Goal: Task Accomplishment & Management: Manage account settings

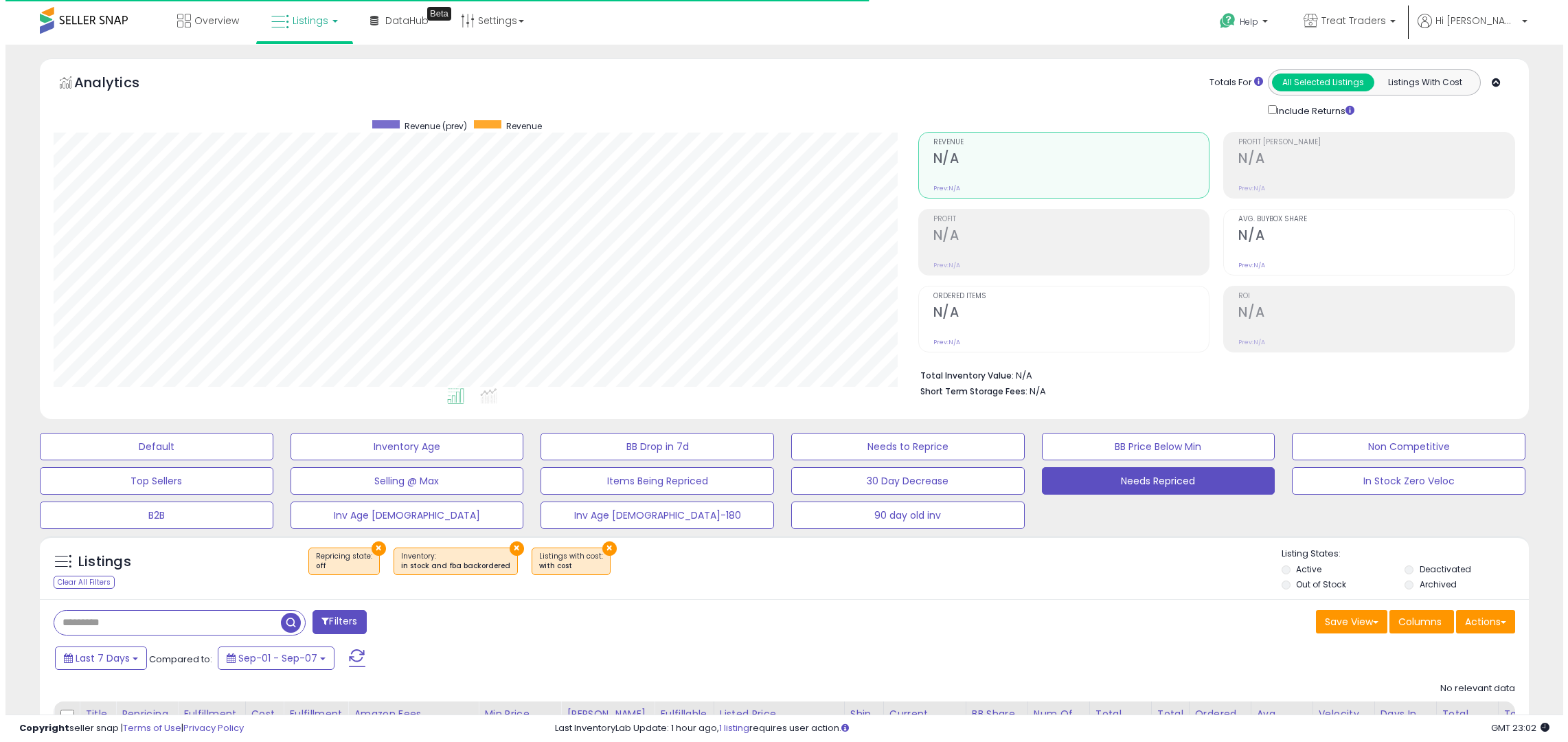
scroll to position [281, 865]
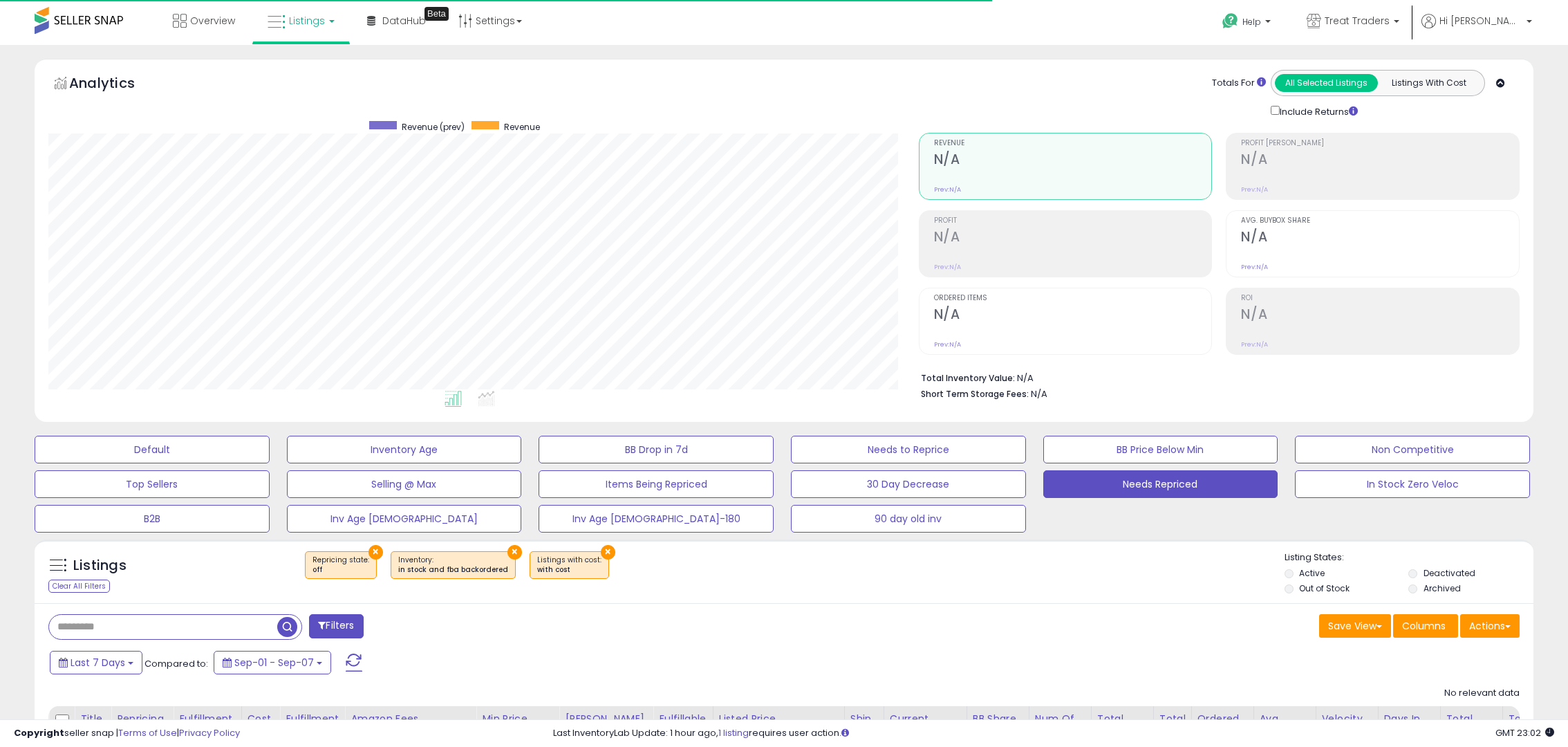
click at [345, 656] on span at bounding box center [353, 662] width 16 height 18
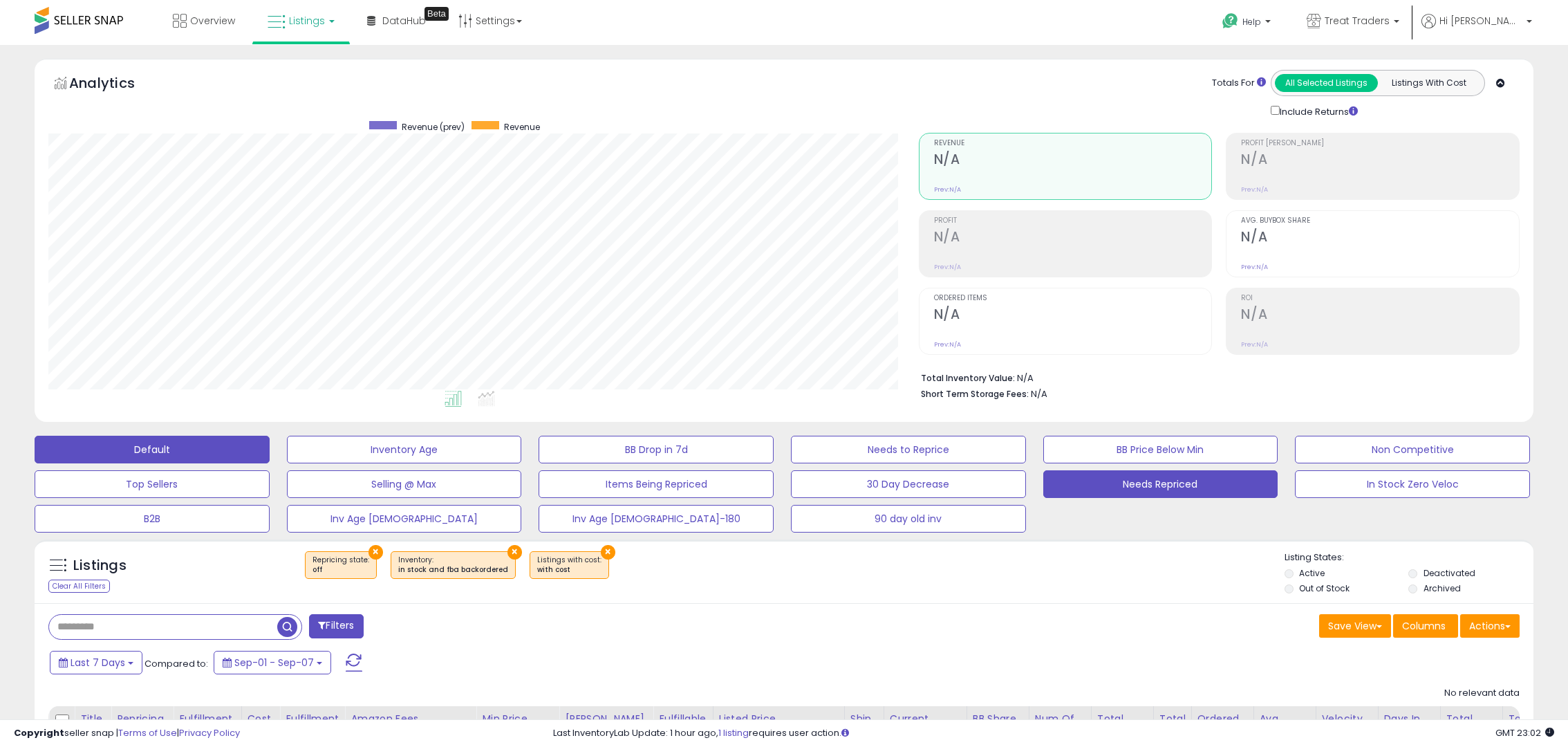
click at [177, 449] on button "Default" at bounding box center [152, 449] width 235 height 28
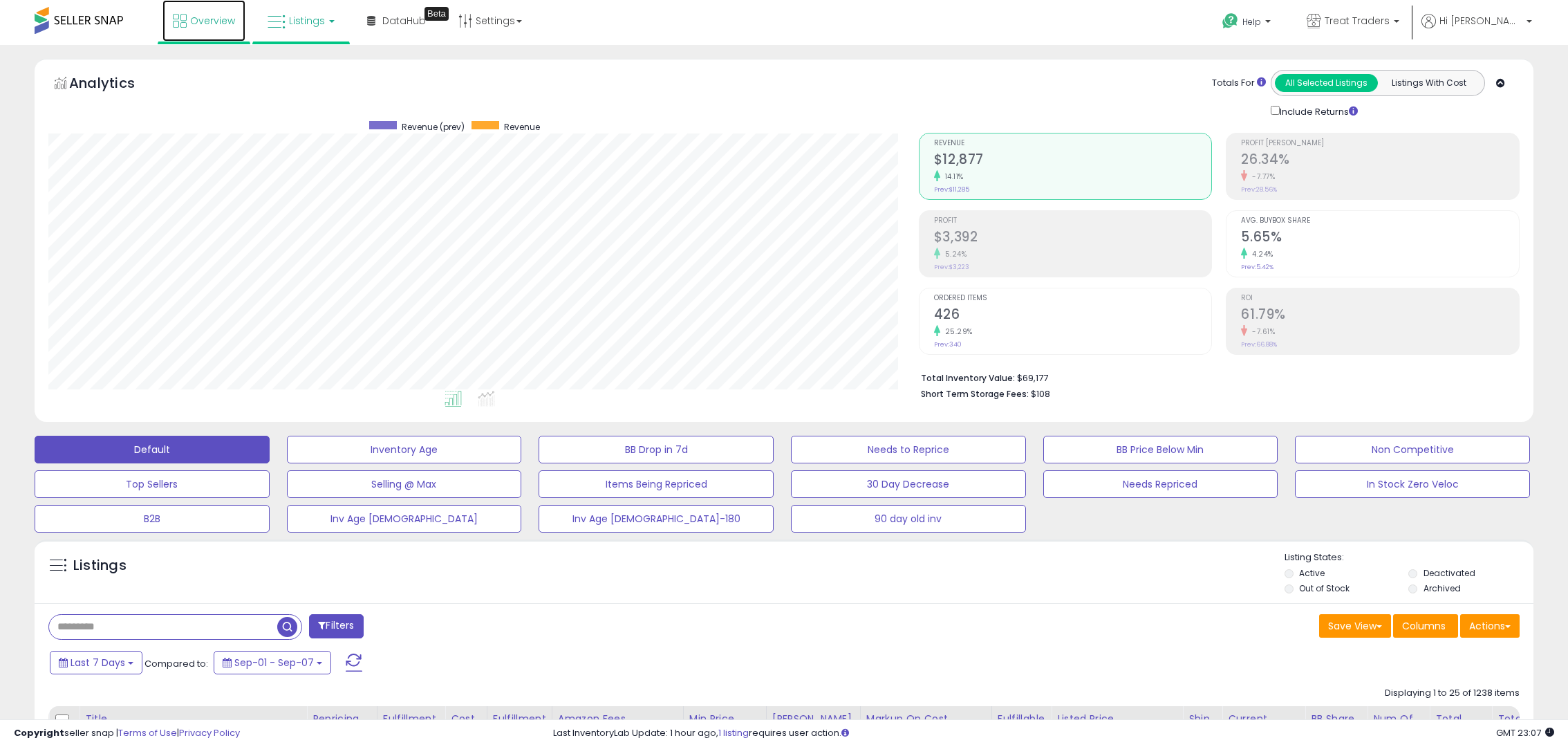
click at [200, 32] on link "Overview" at bounding box center [203, 20] width 83 height 41
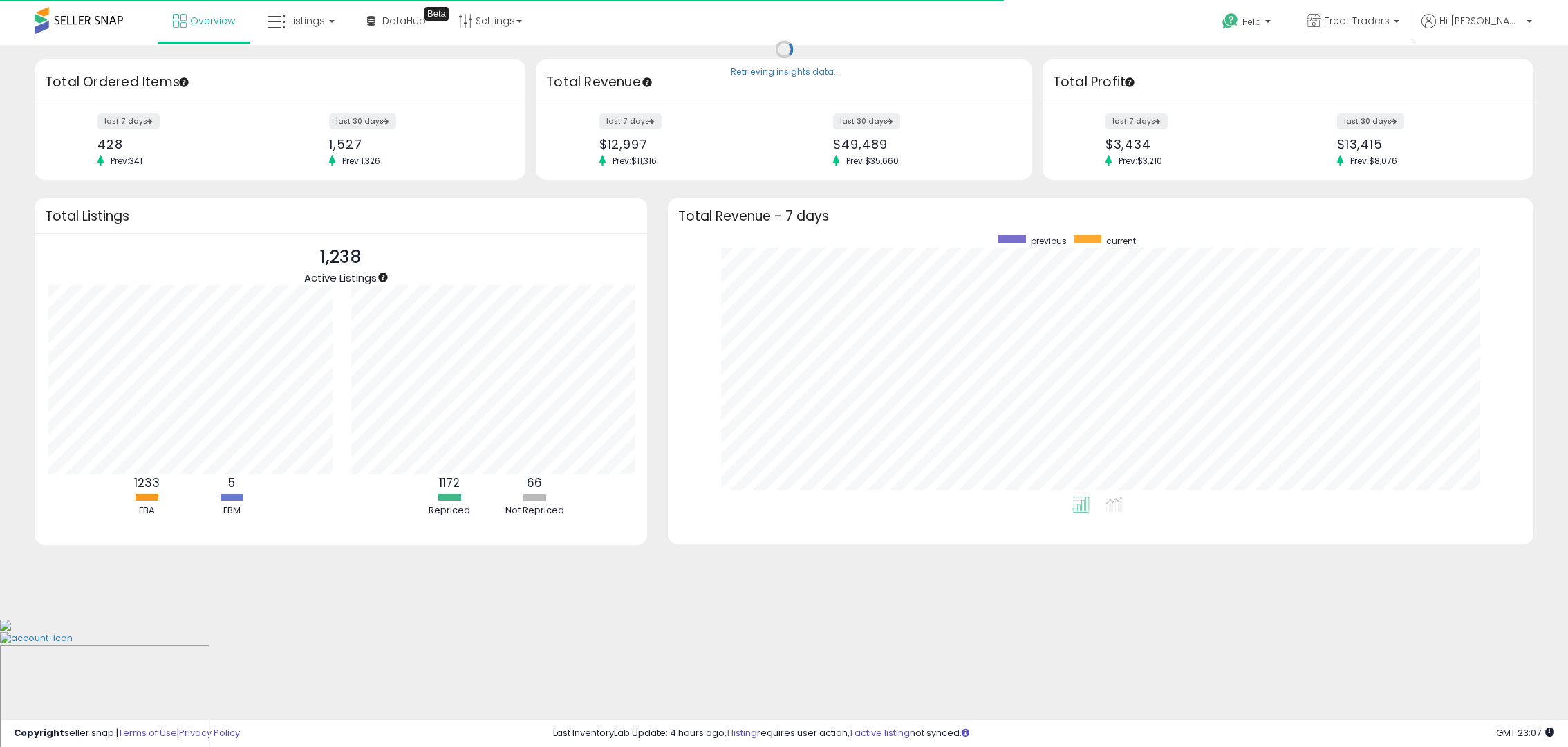
scroll to position [691202, 690443]
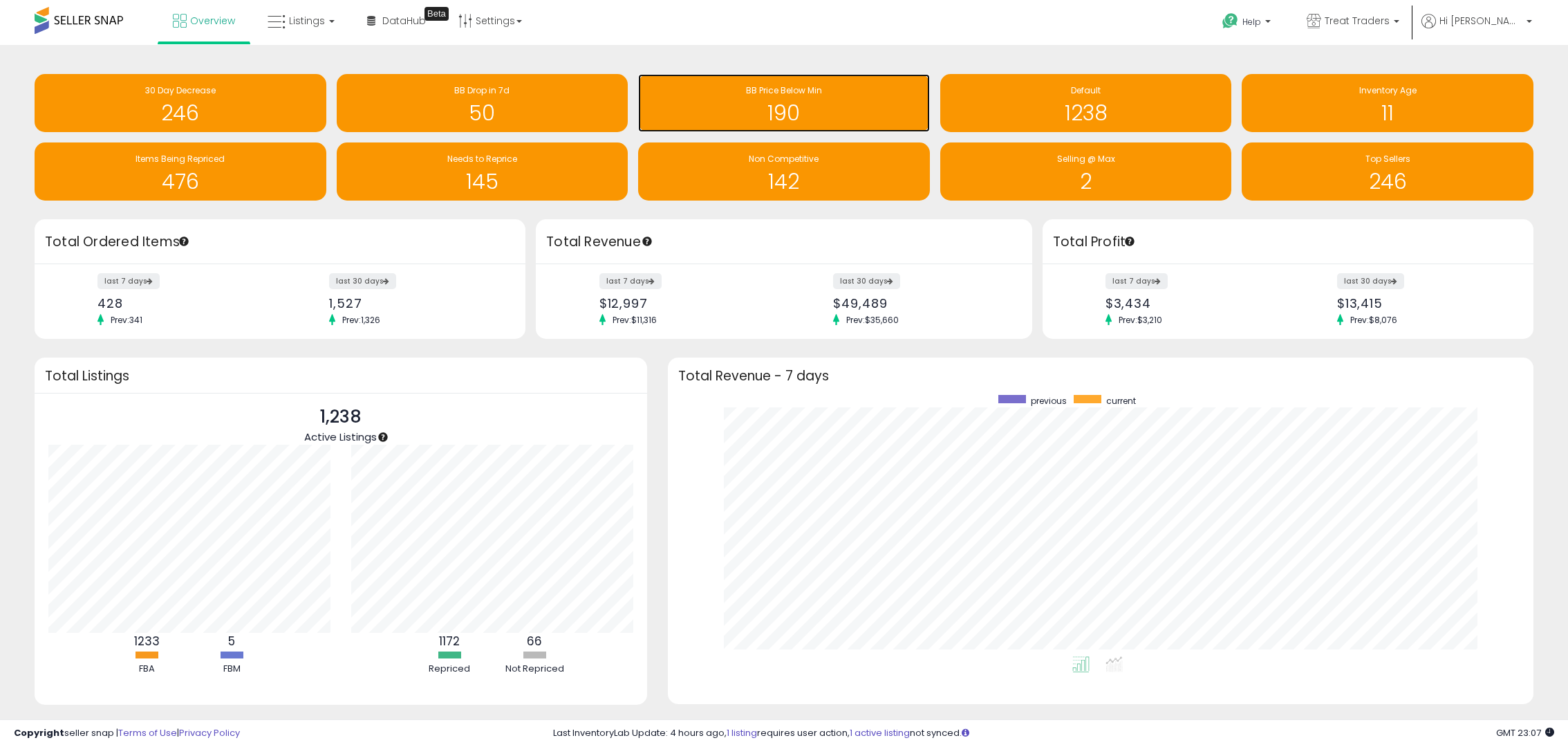
click at [757, 105] on h1 "190" at bounding box center [783, 114] width 278 height 23
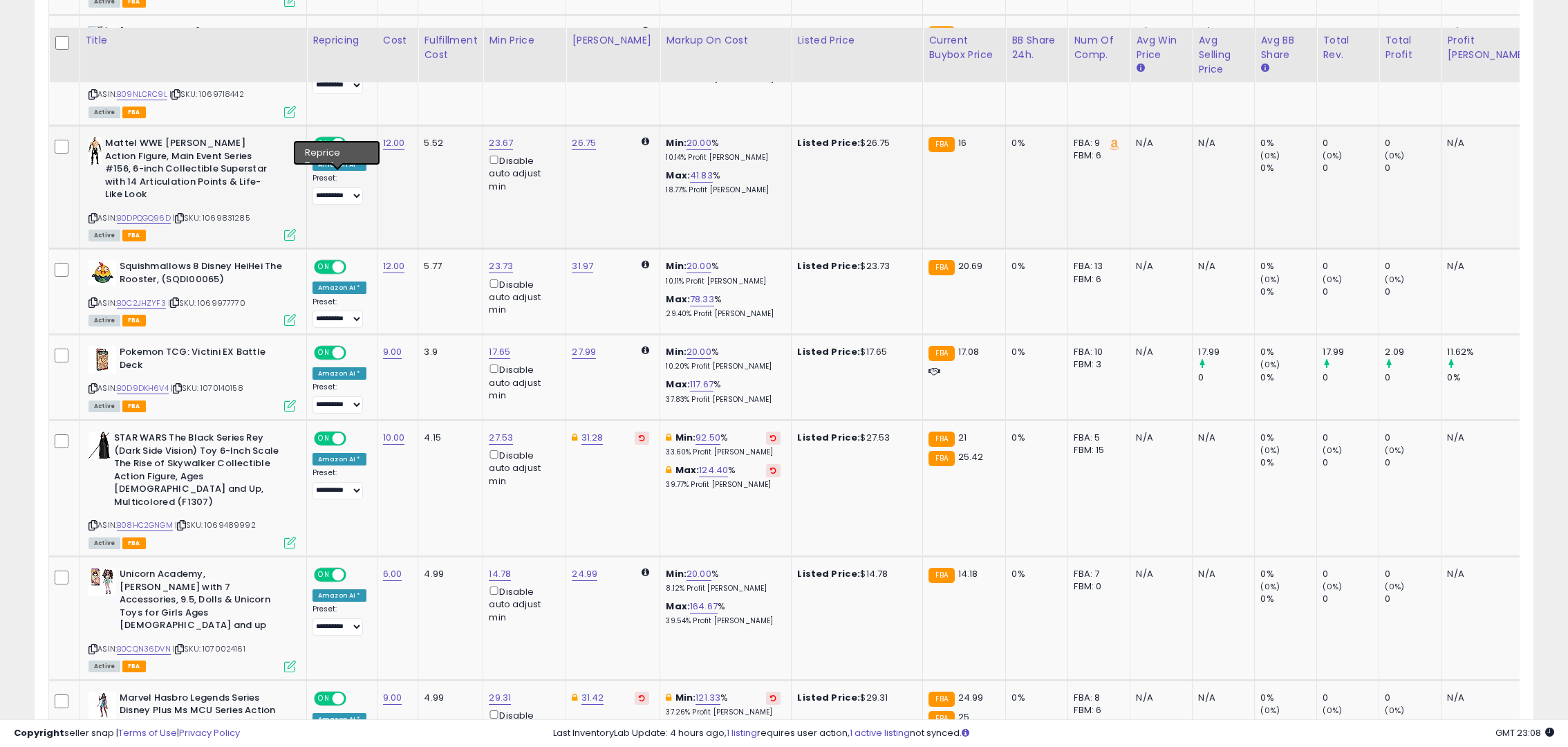
scroll to position [1037, 0]
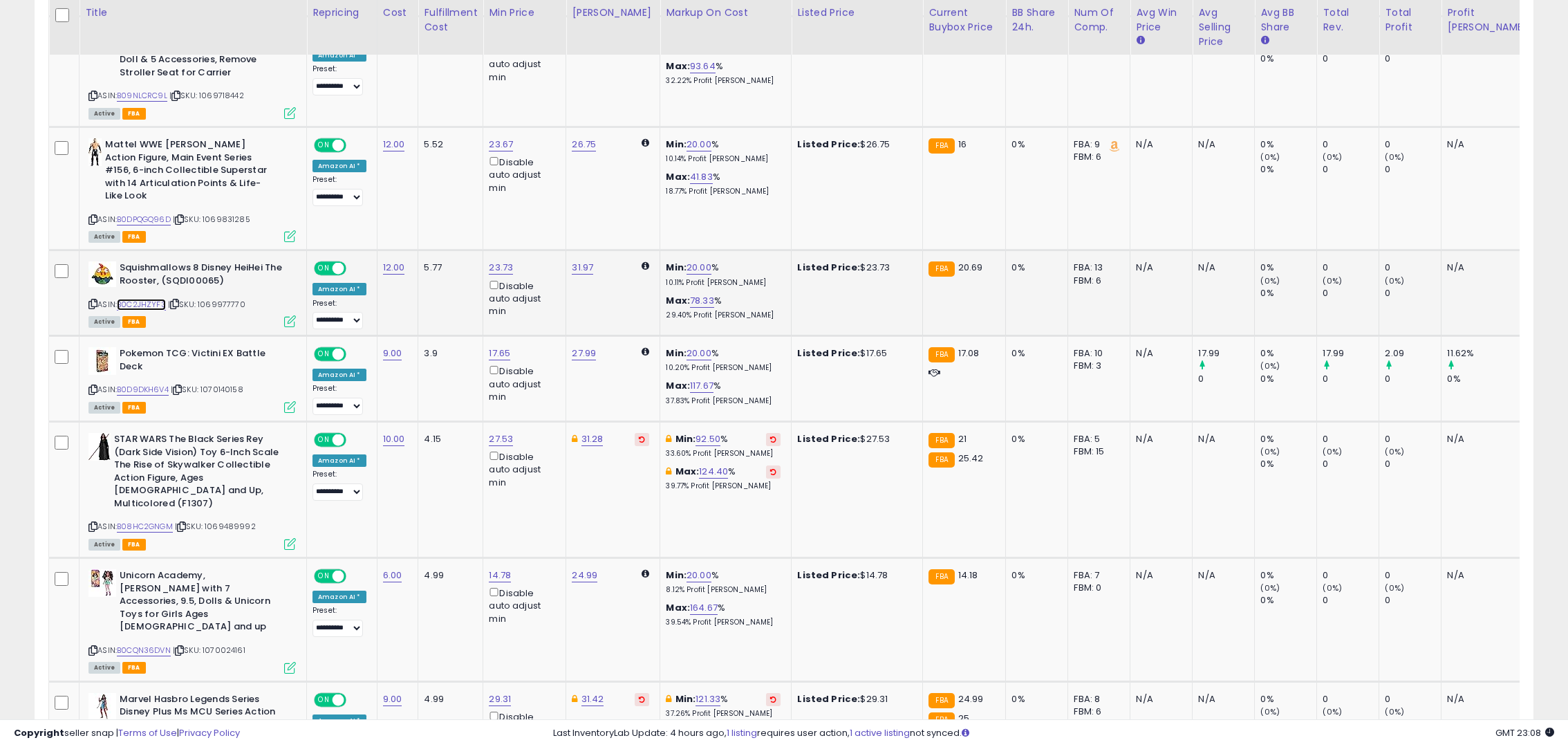
click at [136, 299] on link "B0C2JHZYF3" at bounding box center [140, 304] width 49 height 11
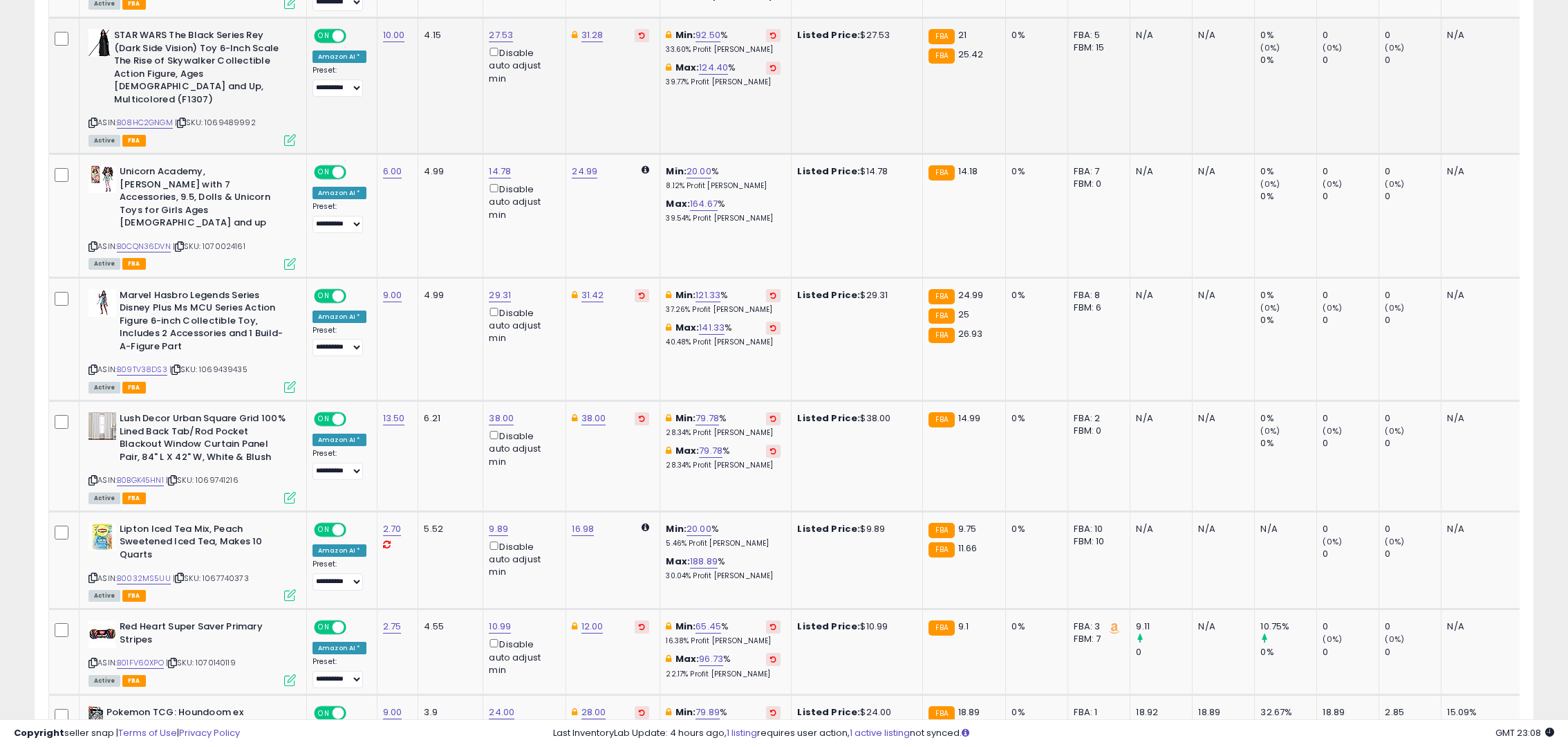
scroll to position [1452, 0]
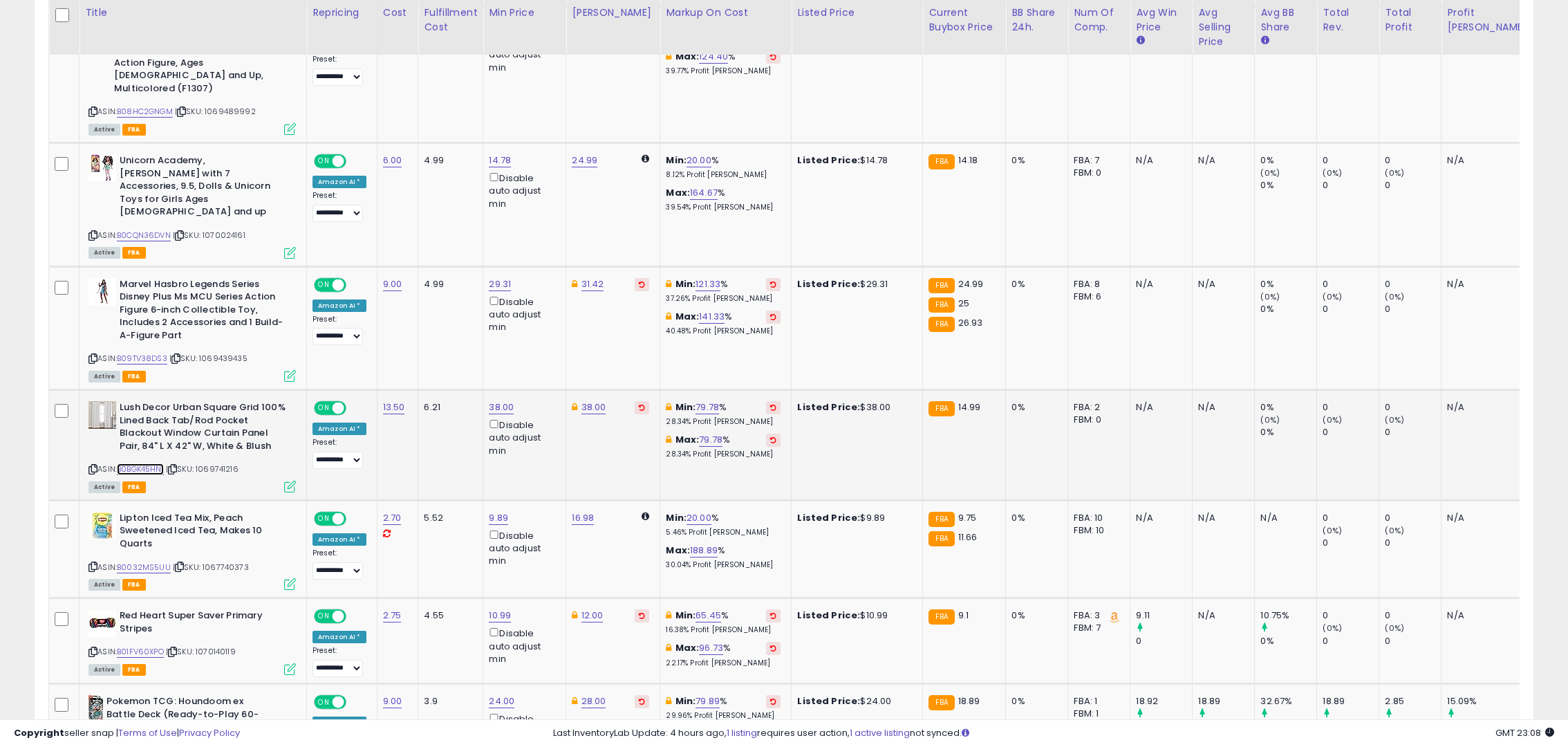
click at [154, 464] on link "B0BGK45HN1" at bounding box center [139, 469] width 47 height 11
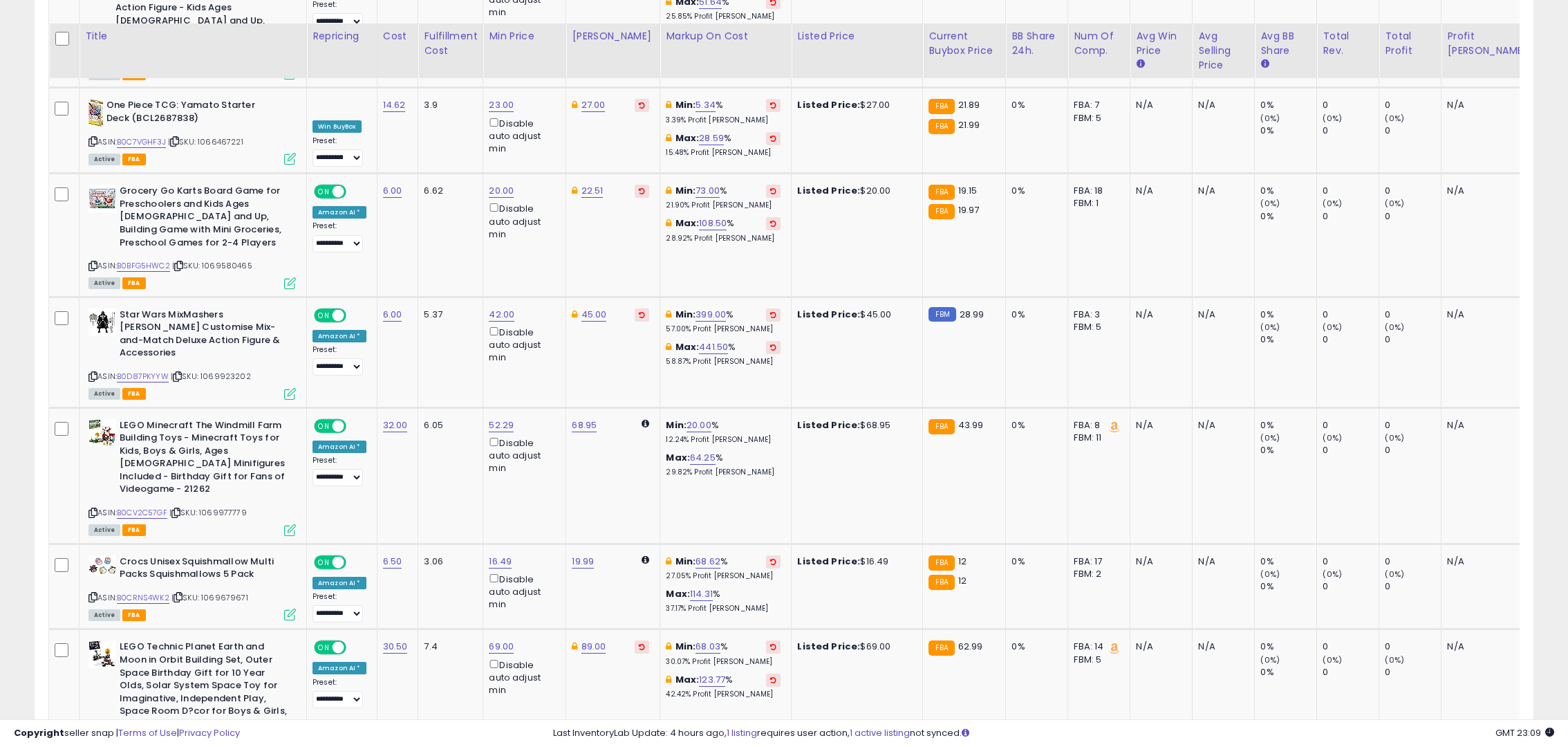
scroll to position [2489, 0]
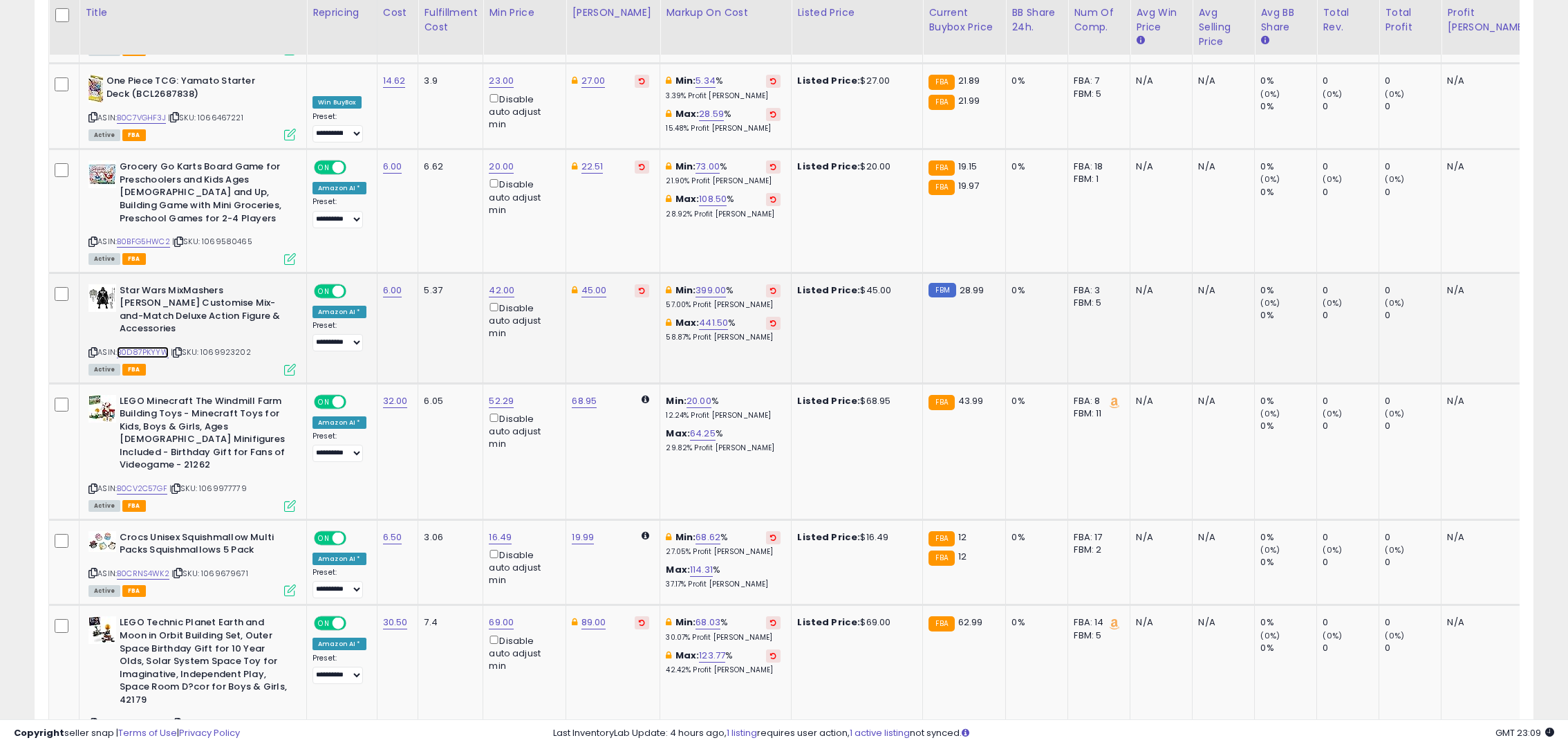
click at [148, 346] on link "B0D87PKYYW" at bounding box center [142, 352] width 52 height 11
click at [501, 283] on link "42.00" at bounding box center [501, 290] width 26 height 13
drag, startPoint x: 461, startPoint y: 158, endPoint x: 383, endPoint y: 164, distance: 78.2
type input "**"
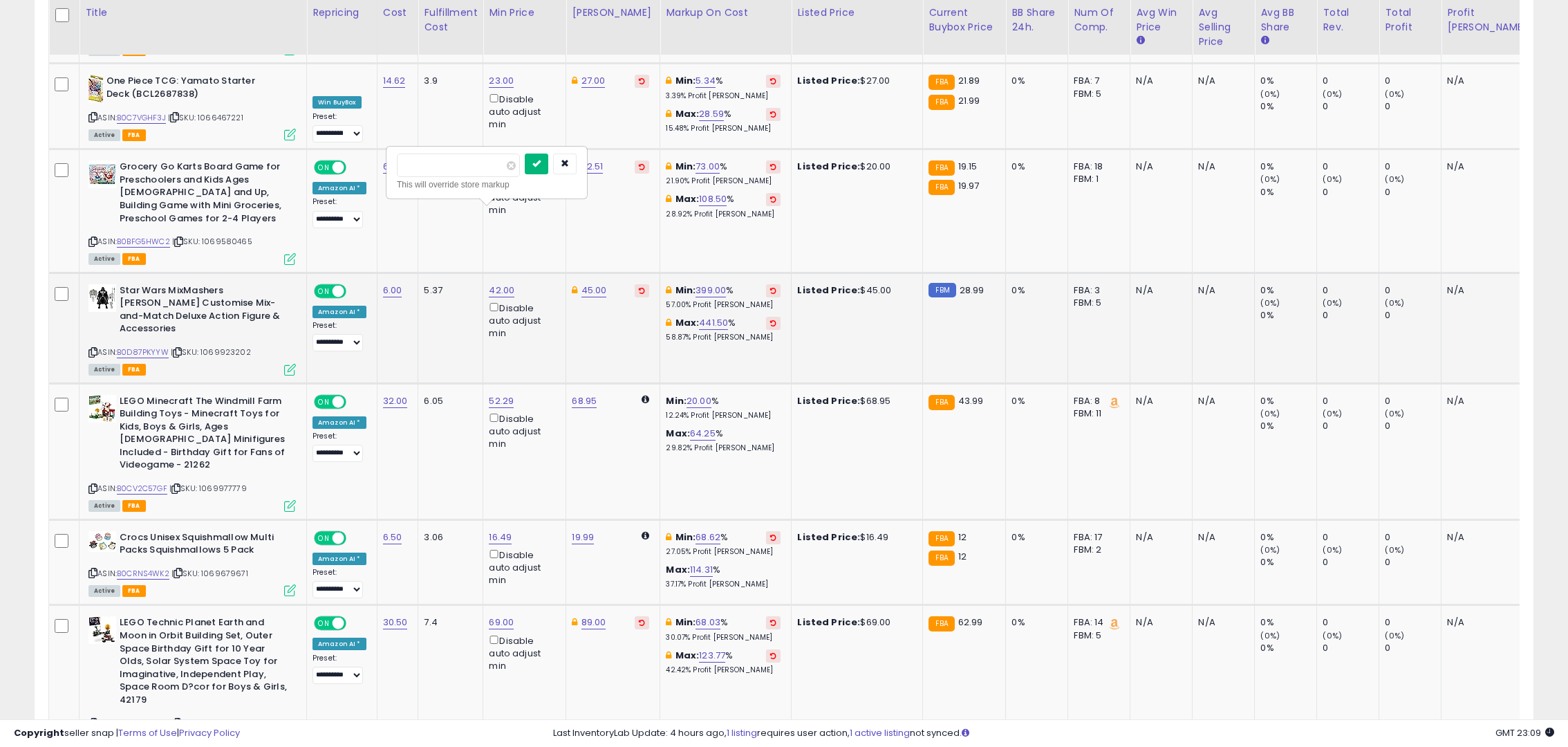
click at [541, 166] on icon "submit" at bounding box center [536, 163] width 9 height 9
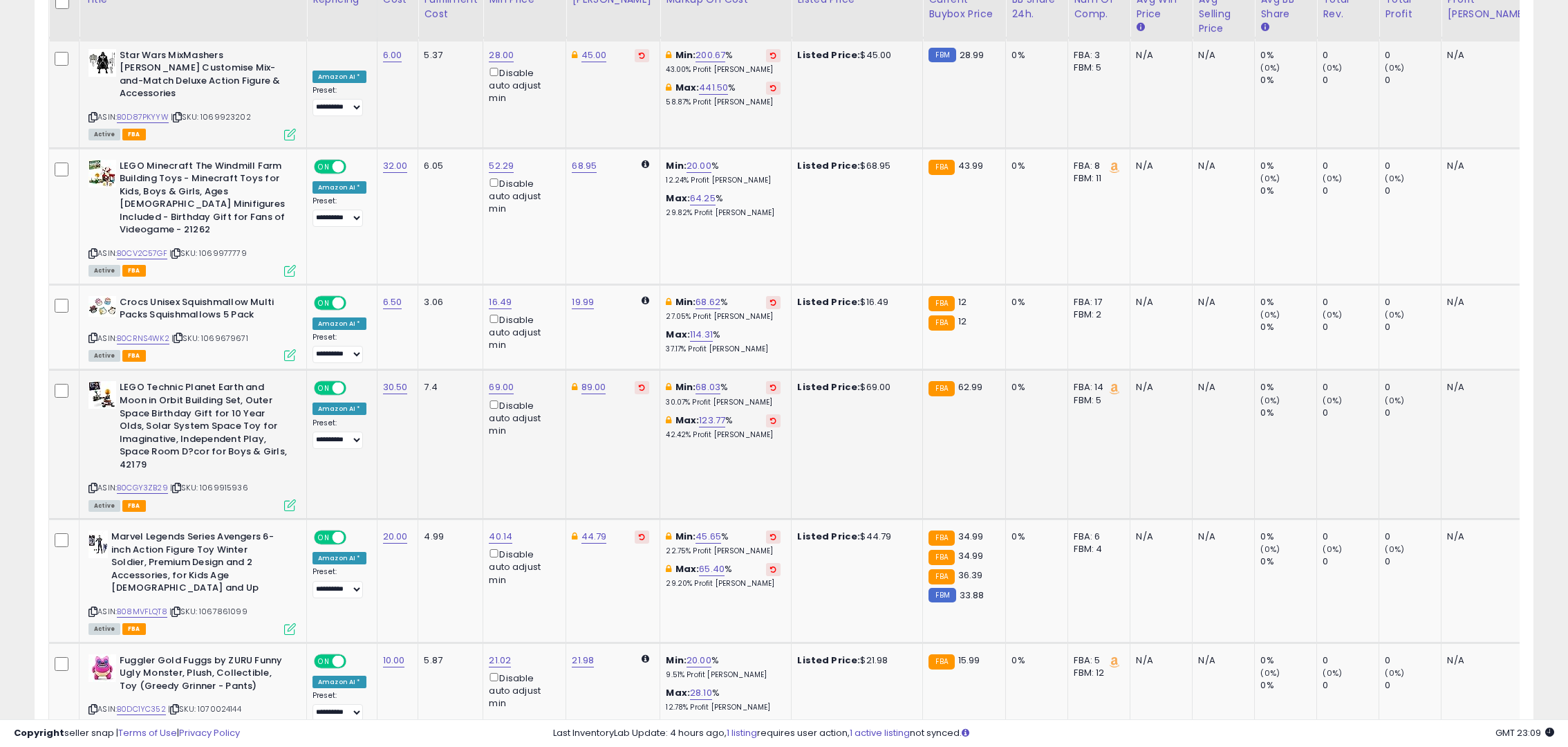
scroll to position [2734, 0]
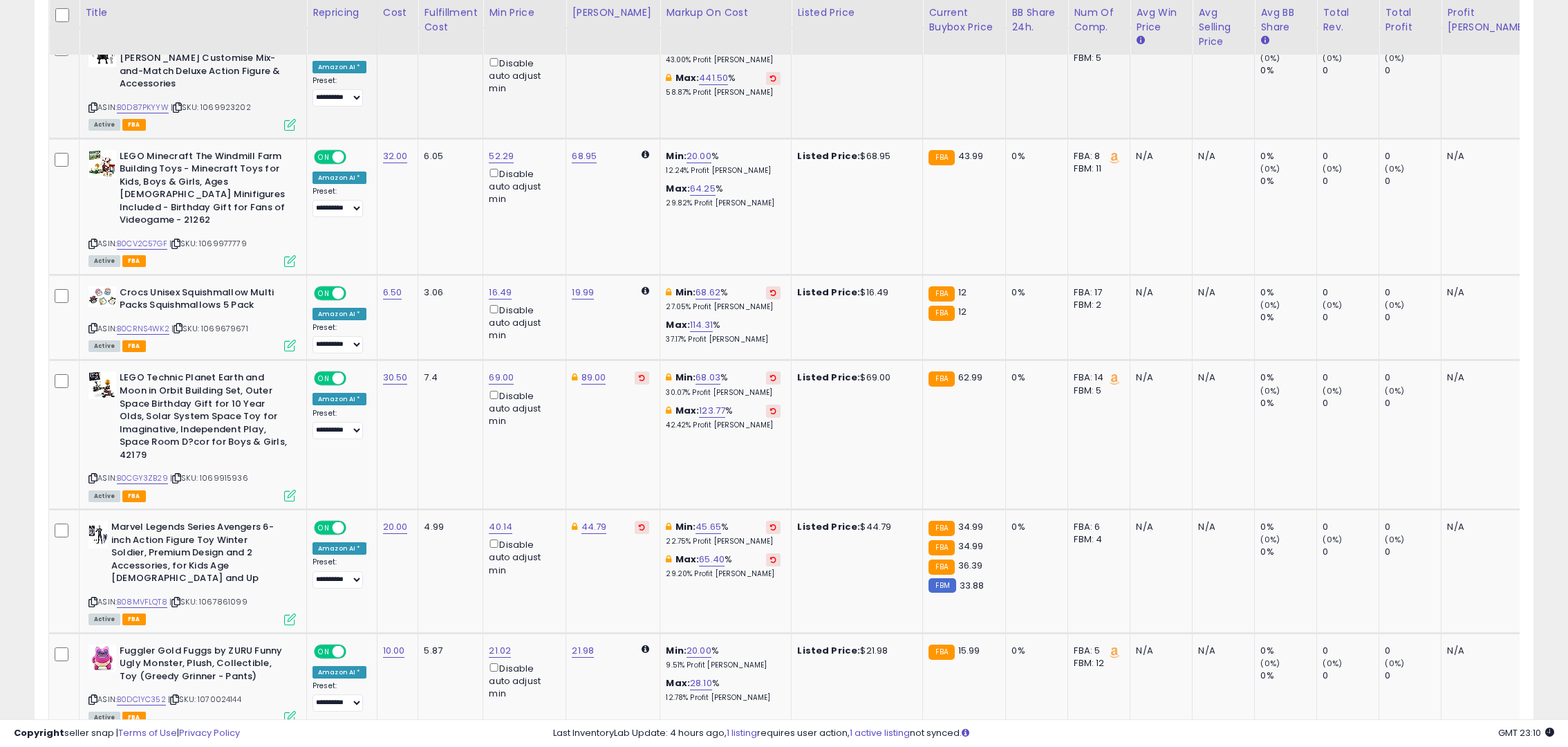
click at [1388, 745] on link "2" at bounding box center [1389, 757] width 24 height 24
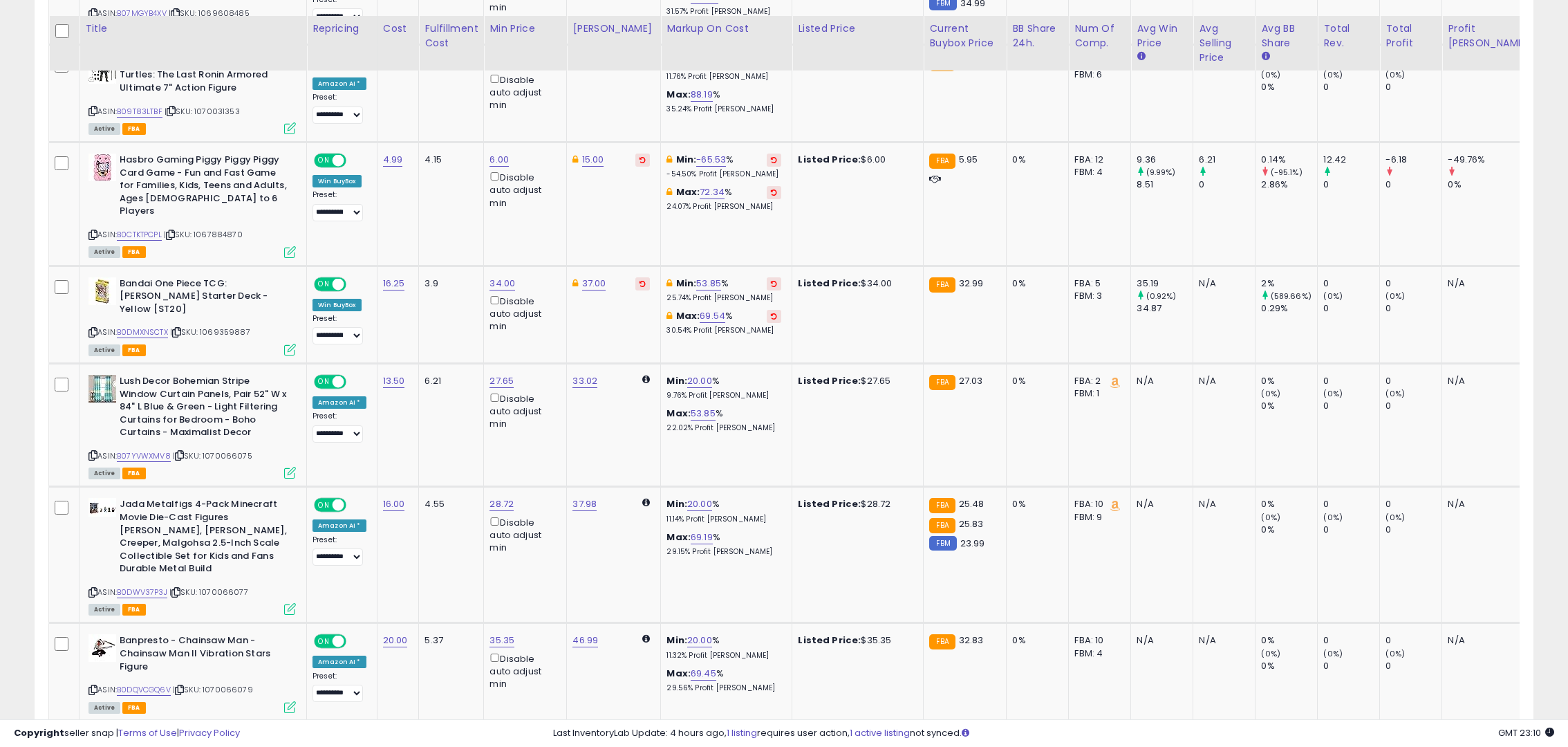
scroll to position [1654, 0]
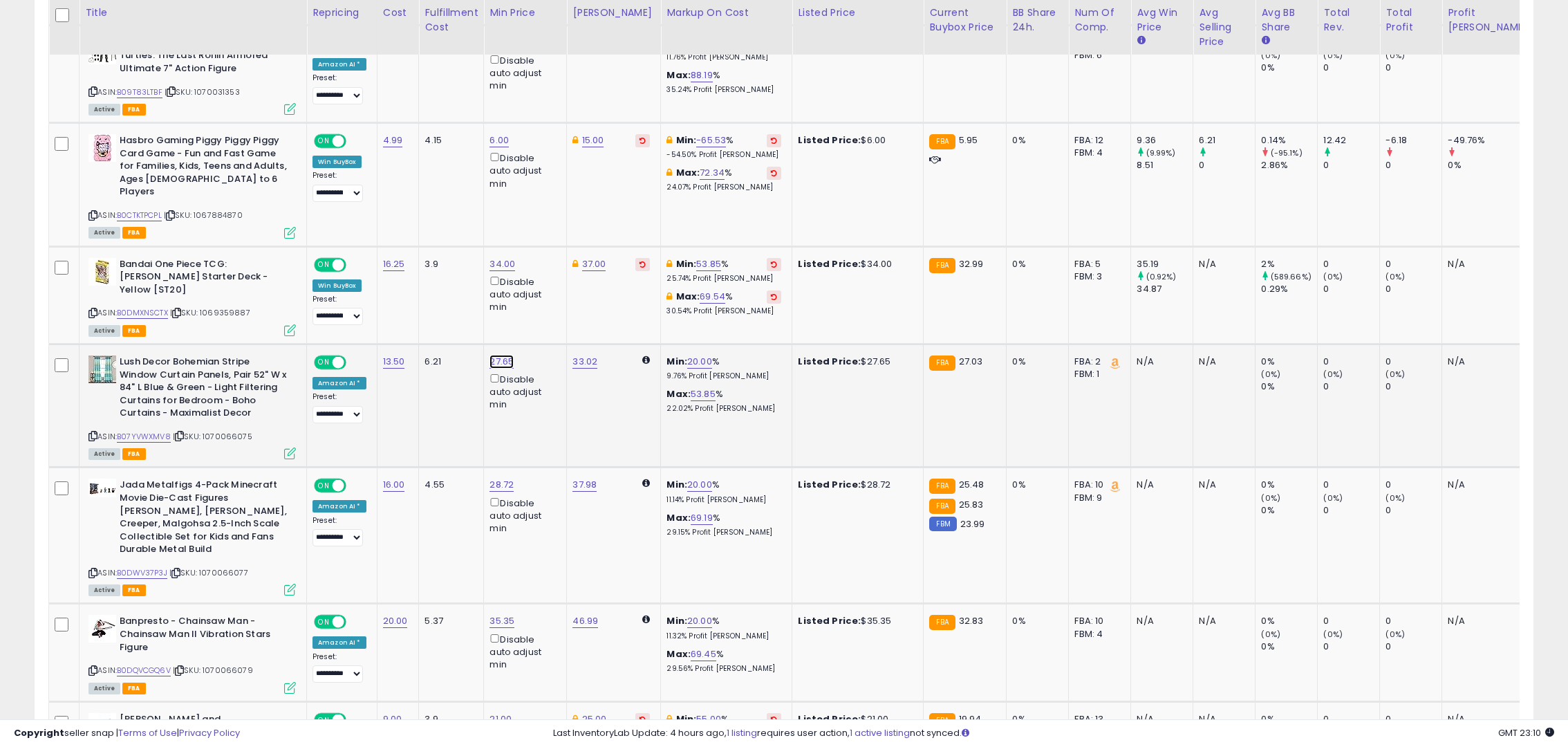
click at [492, 355] on link "27.65" at bounding box center [501, 362] width 24 height 13
drag, startPoint x: 466, startPoint y: 288, endPoint x: 378, endPoint y: 293, distance: 88.1
click at [378, 293] on tbody "**********" at bounding box center [823, 420] width 1549 height 2625
type input "**"
click at [541, 287] on icon "submit" at bounding box center [536, 286] width 9 height 9
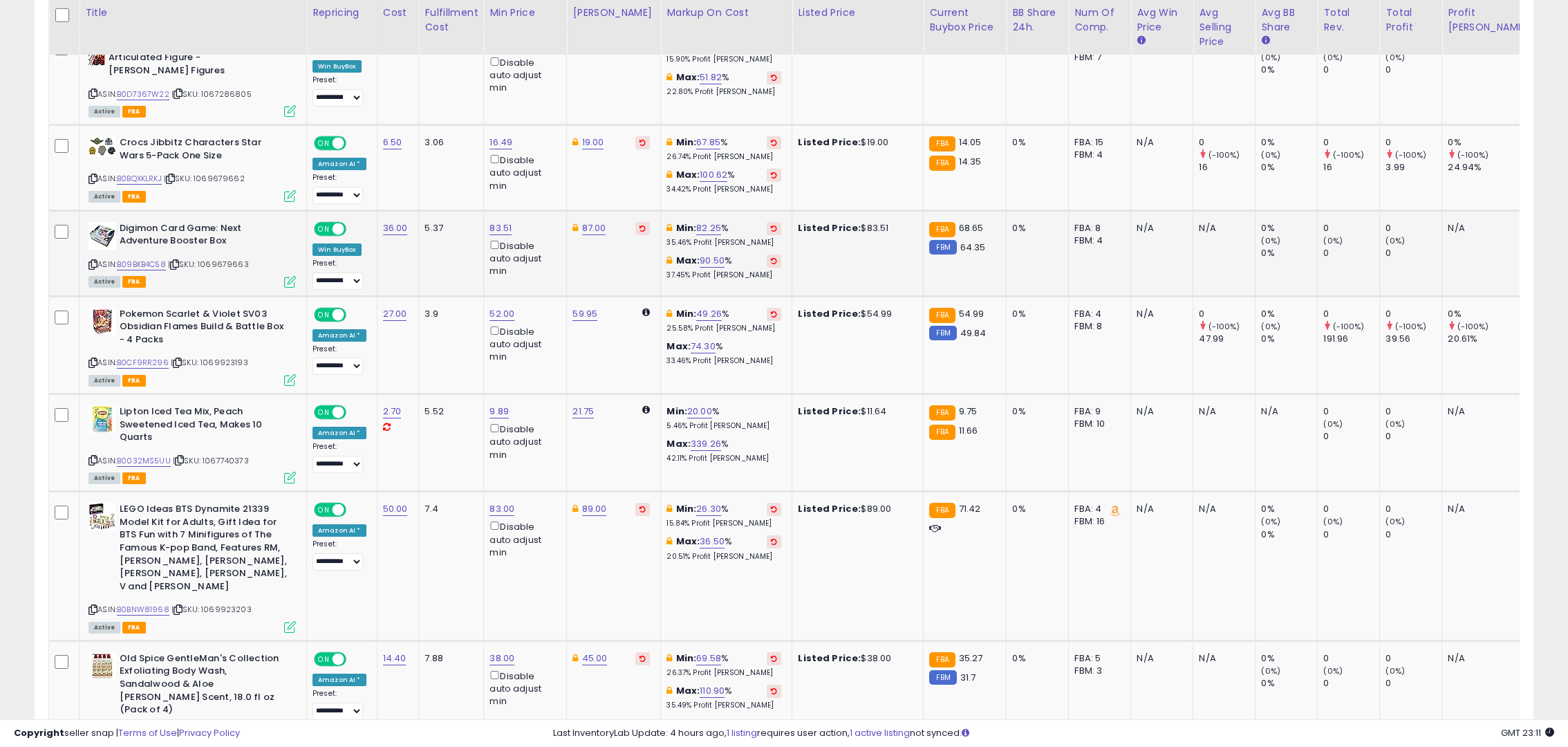
scroll to position [2682, 0]
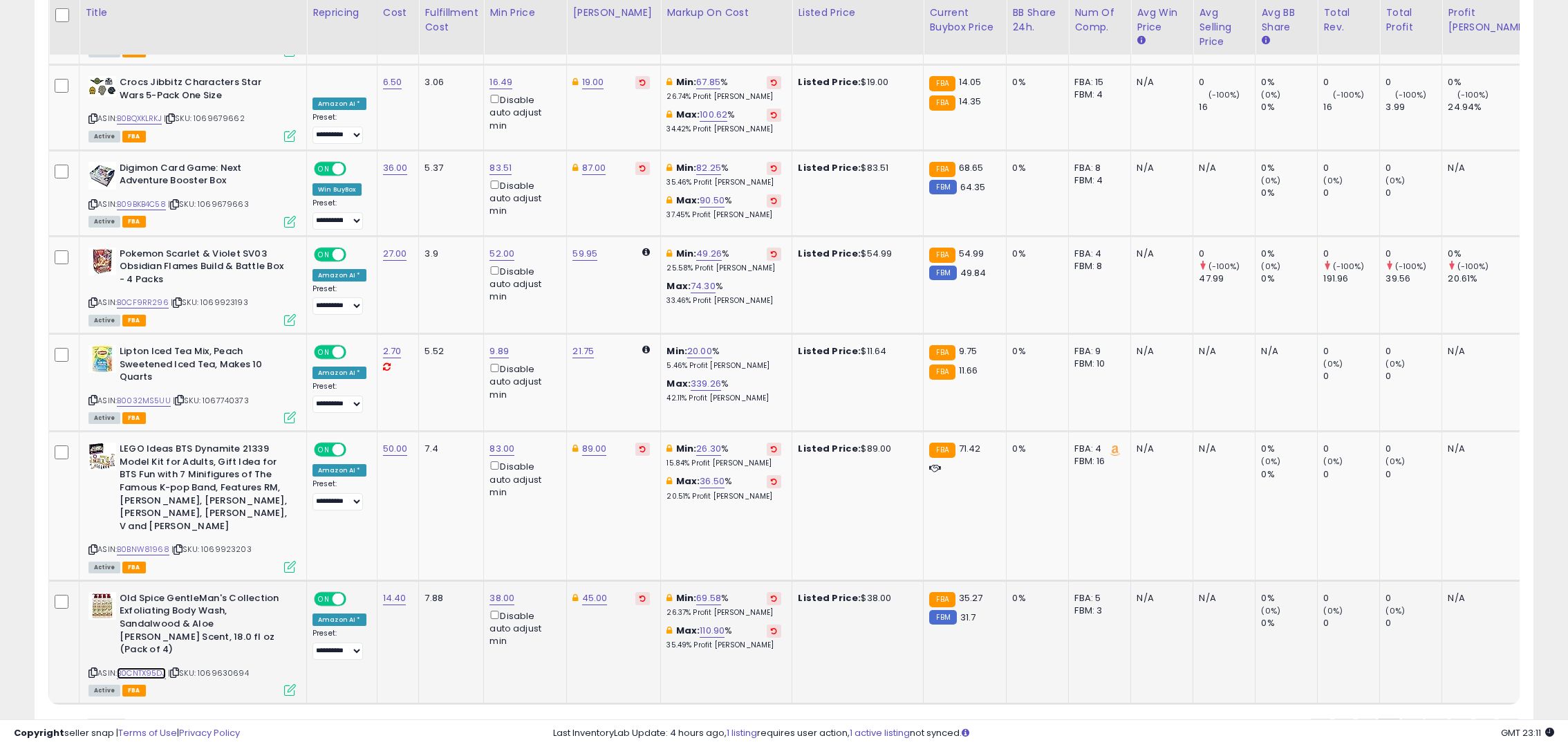
click at [162, 667] on link "B0CNTX95DJ" at bounding box center [140, 673] width 49 height 11
click at [1403, 718] on link "3" at bounding box center [1412, 730] width 24 height 24
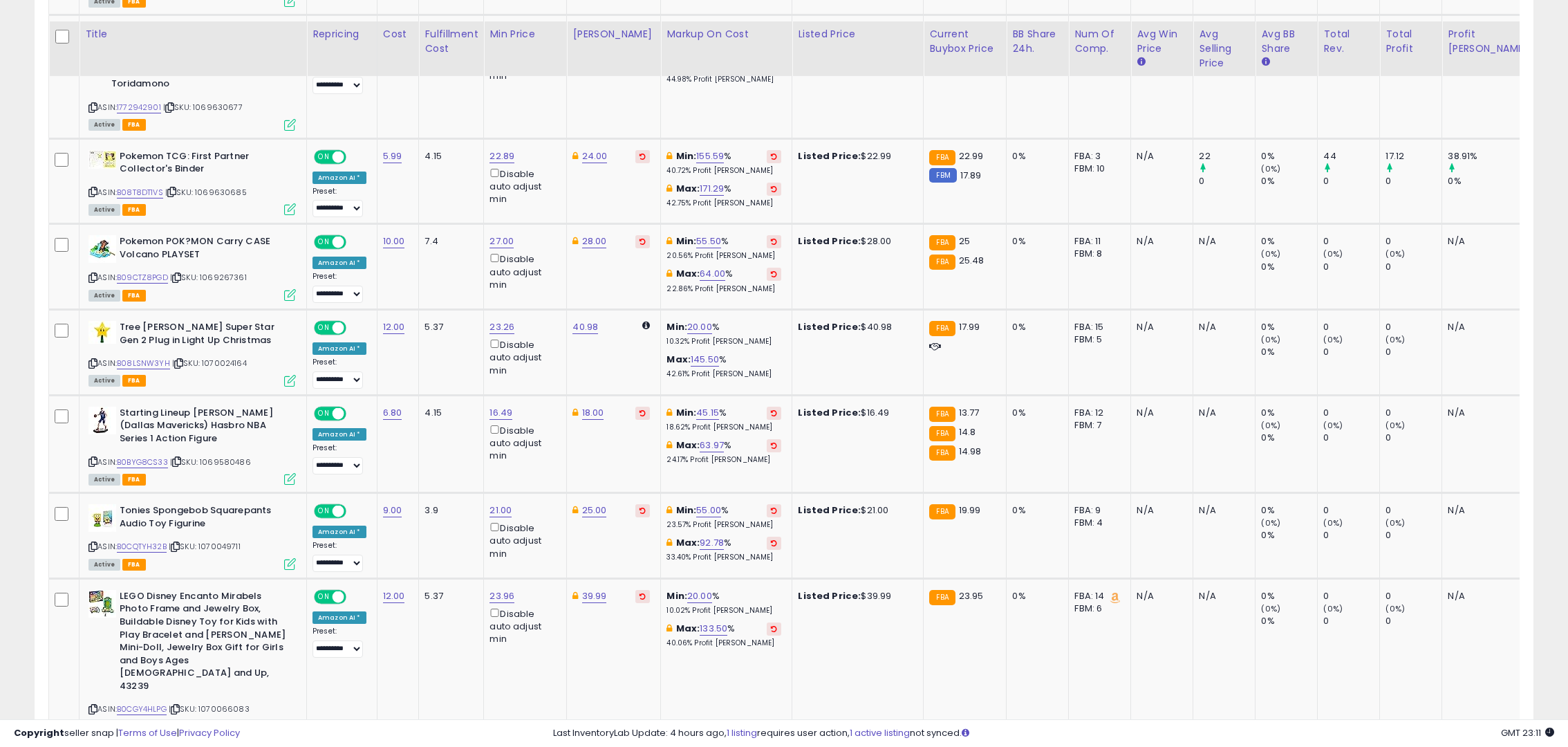
scroll to position [1308, 0]
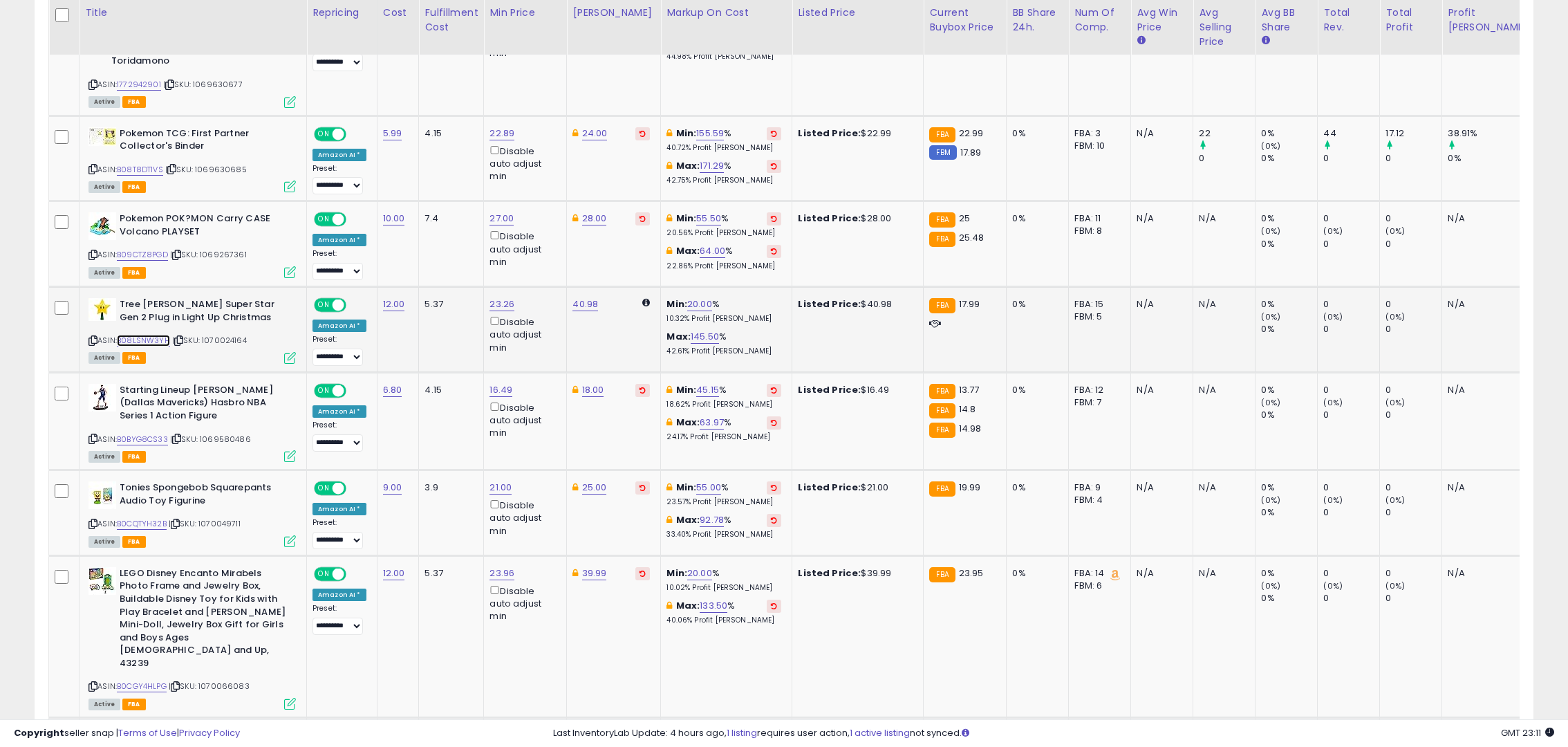
click at [148, 335] on link "B08LSNW3YH" at bounding box center [143, 341] width 53 height 11
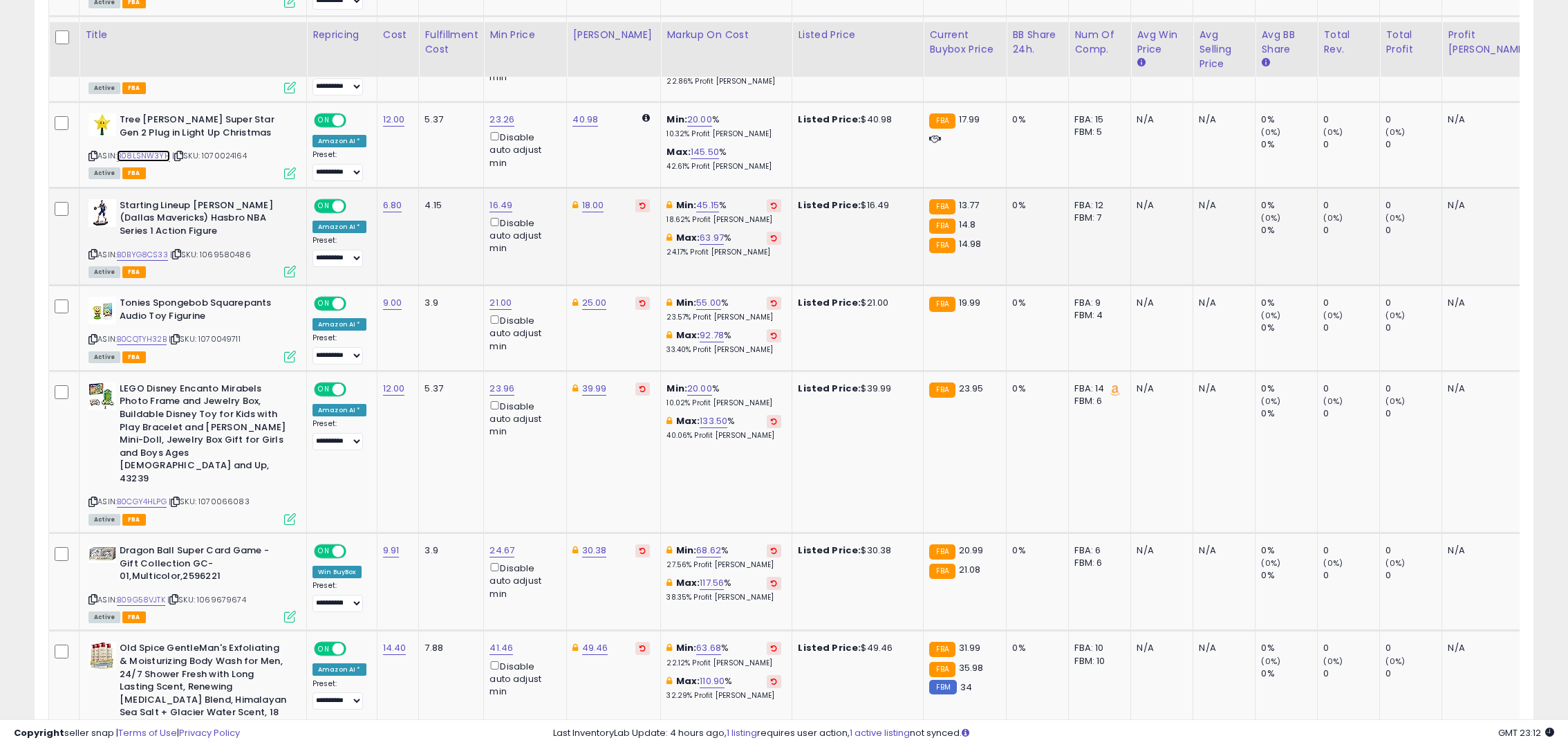
scroll to position [1516, 0]
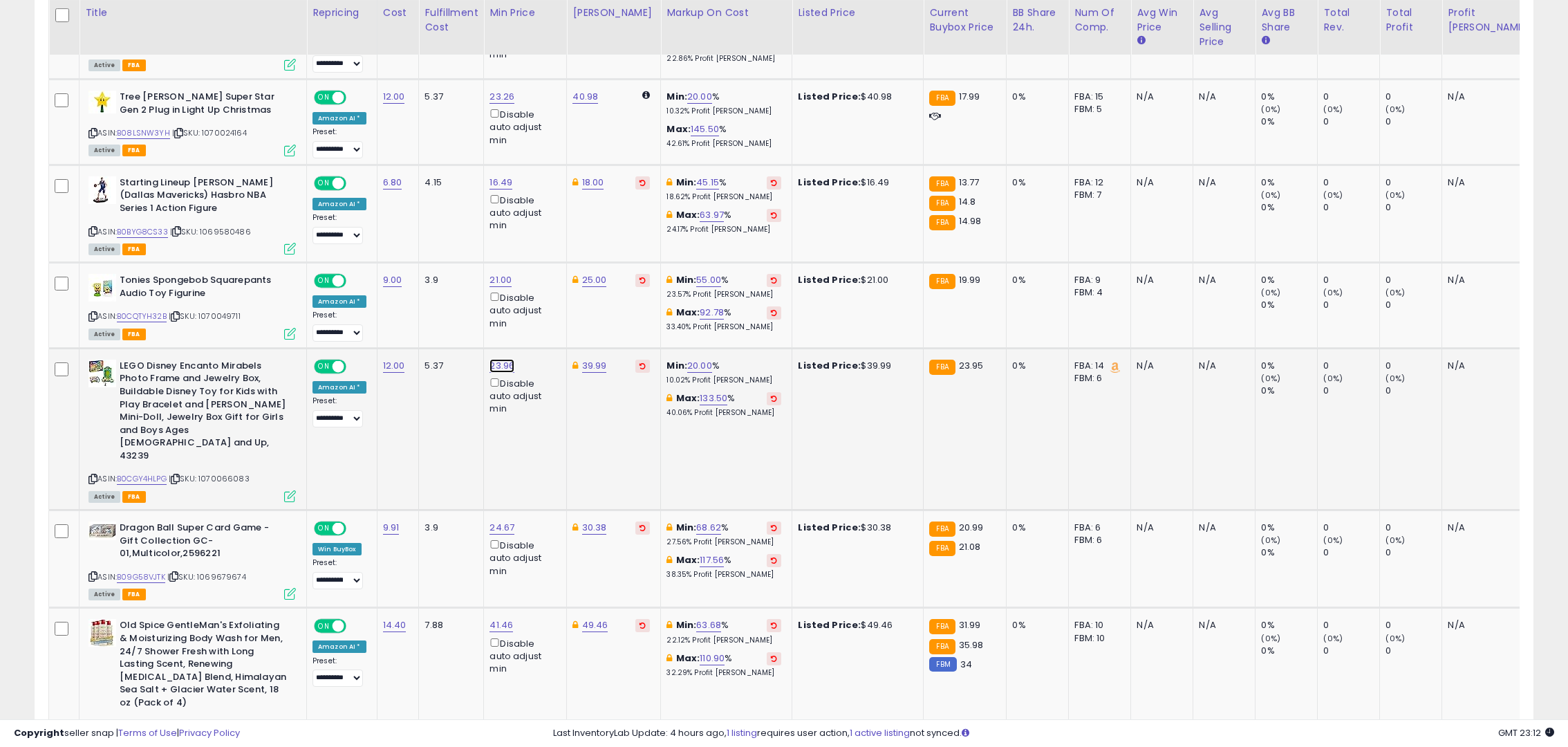
click at [504, 359] on link "23.96" at bounding box center [502, 365] width 25 height 13
drag, startPoint x: 444, startPoint y: 301, endPoint x: 428, endPoint y: 301, distance: 16.0
click at [425, 298] on input "*****" at bounding box center [458, 292] width 123 height 24
type input "*****"
click at [548, 294] on button "submit" at bounding box center [536, 291] width 24 height 21
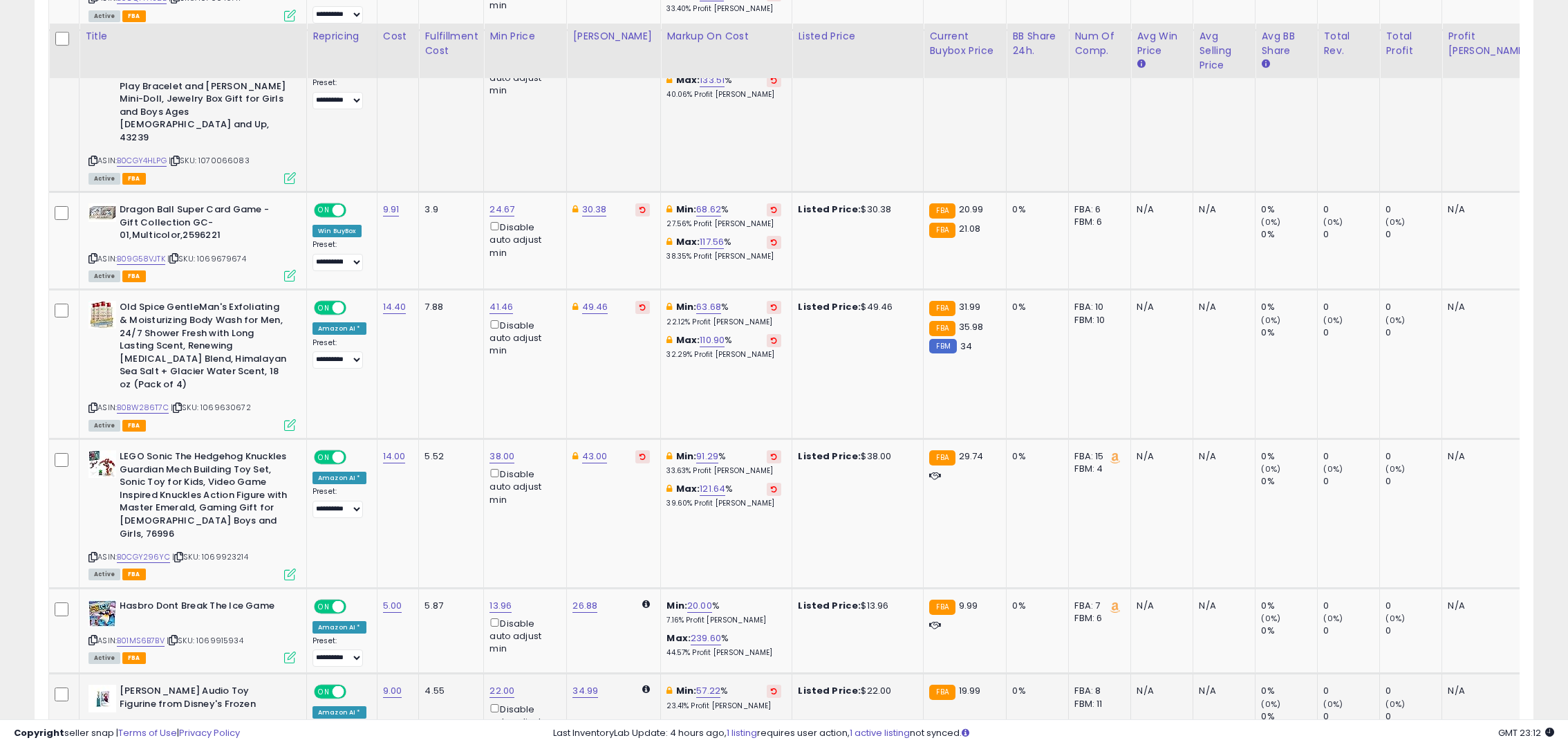
scroll to position [1861, 0]
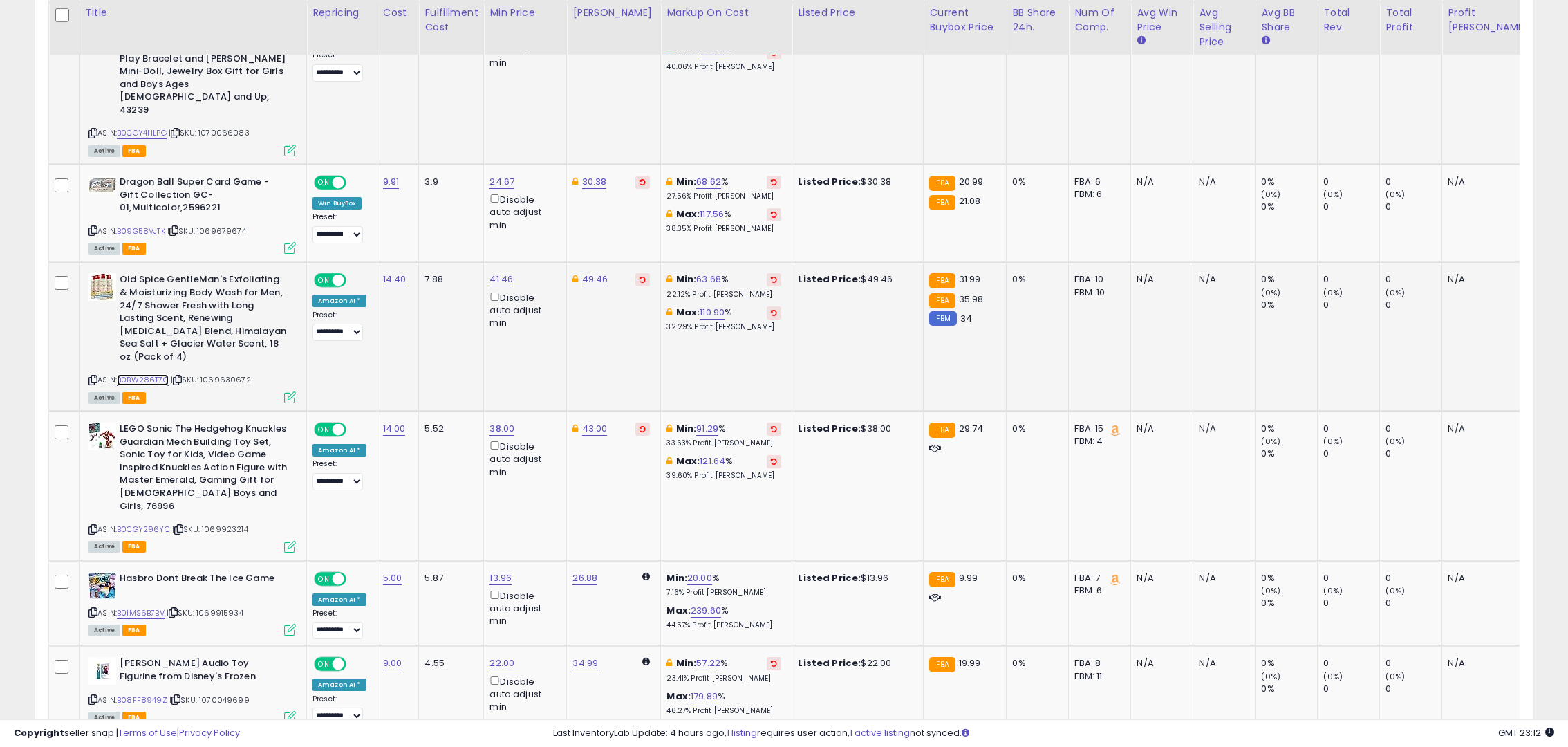
click at [147, 374] on link "B0BW286T7C" at bounding box center [142, 380] width 52 height 11
click at [495, 273] on link "41.46" at bounding box center [501, 280] width 24 height 13
drag, startPoint x: 437, startPoint y: 168, endPoint x: 380, endPoint y: 172, distance: 57.1
click at [380, 172] on tbody "**********" at bounding box center [823, 258] width 1549 height 2717
type input "**"
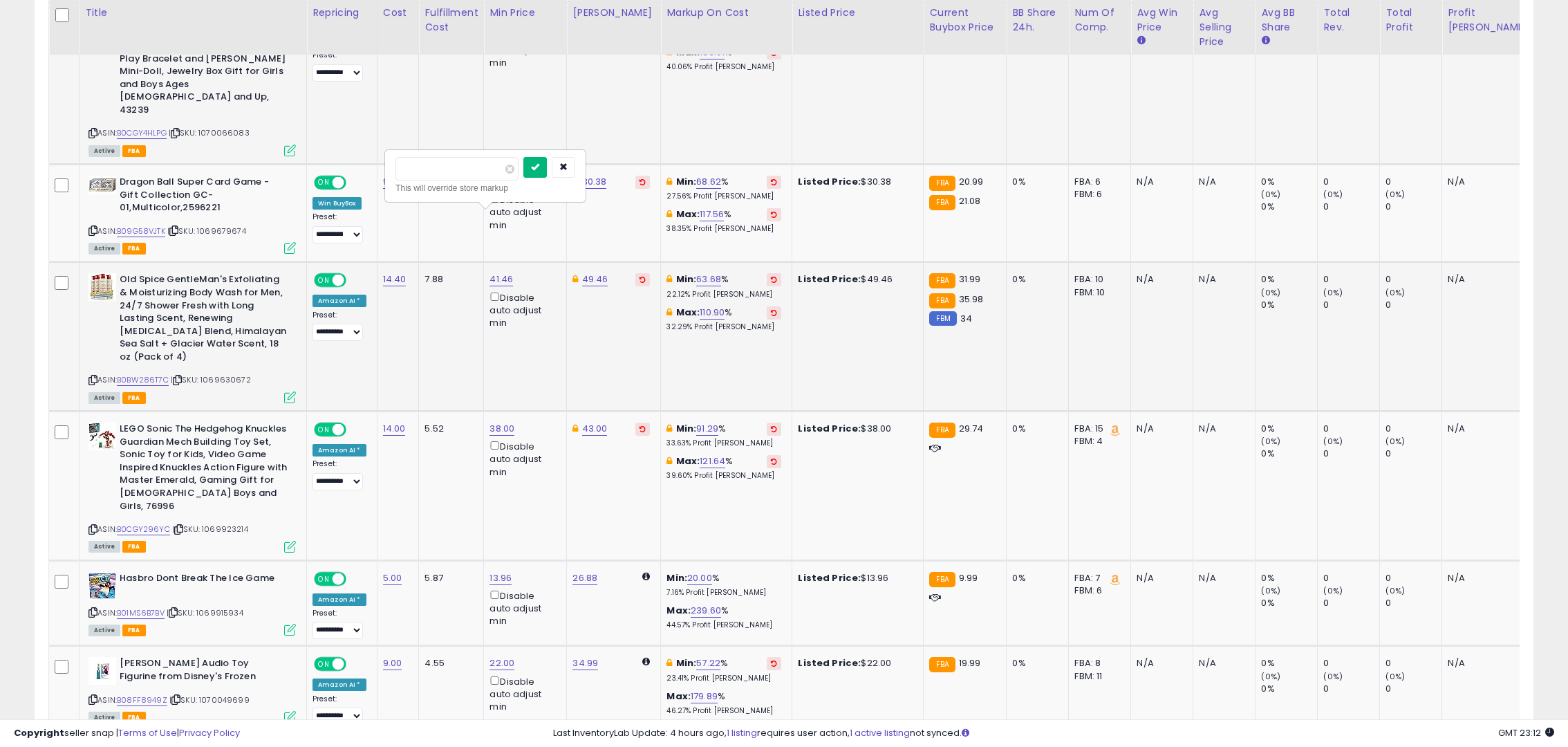
click at [547, 172] on button "submit" at bounding box center [535, 168] width 24 height 21
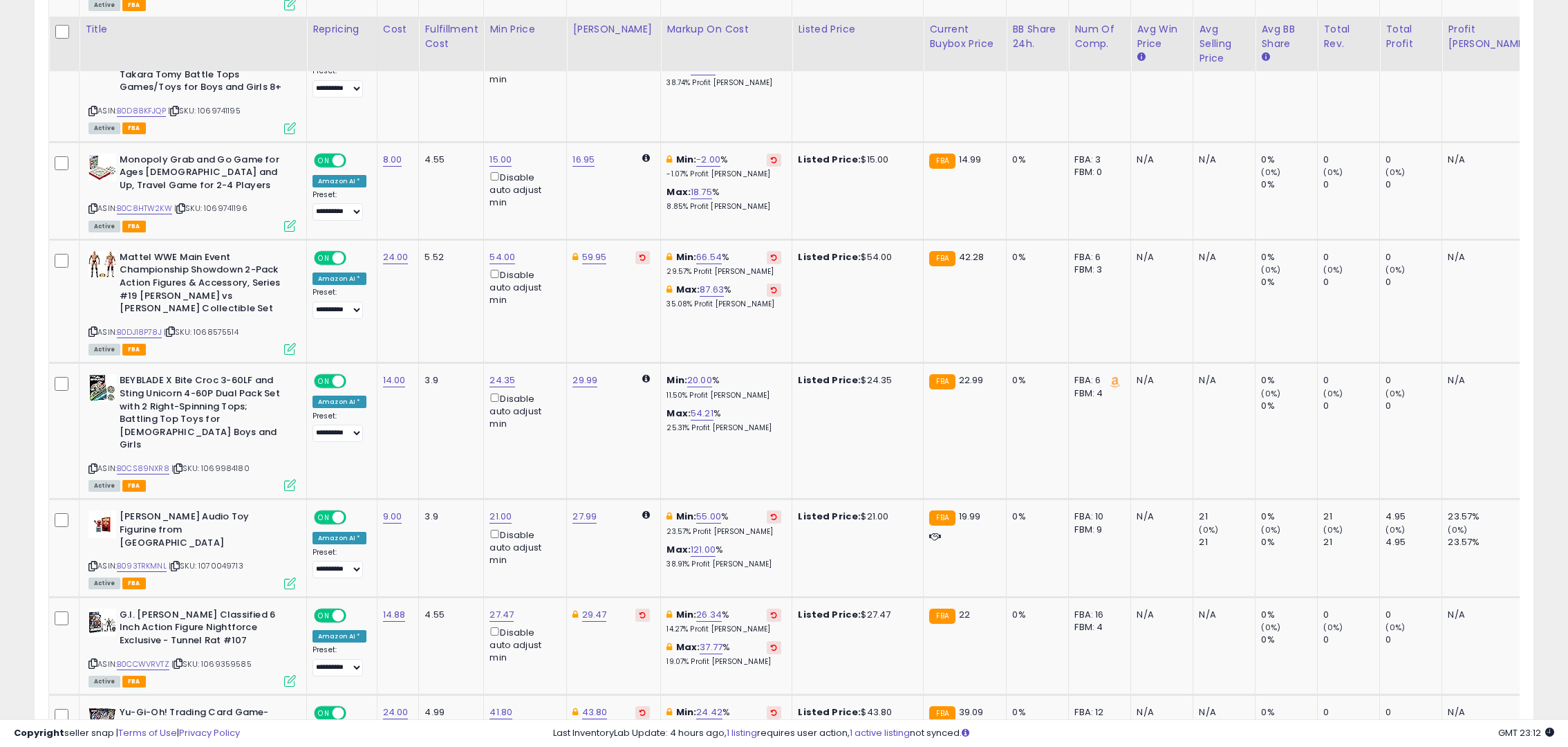
scroll to position [2748, 0]
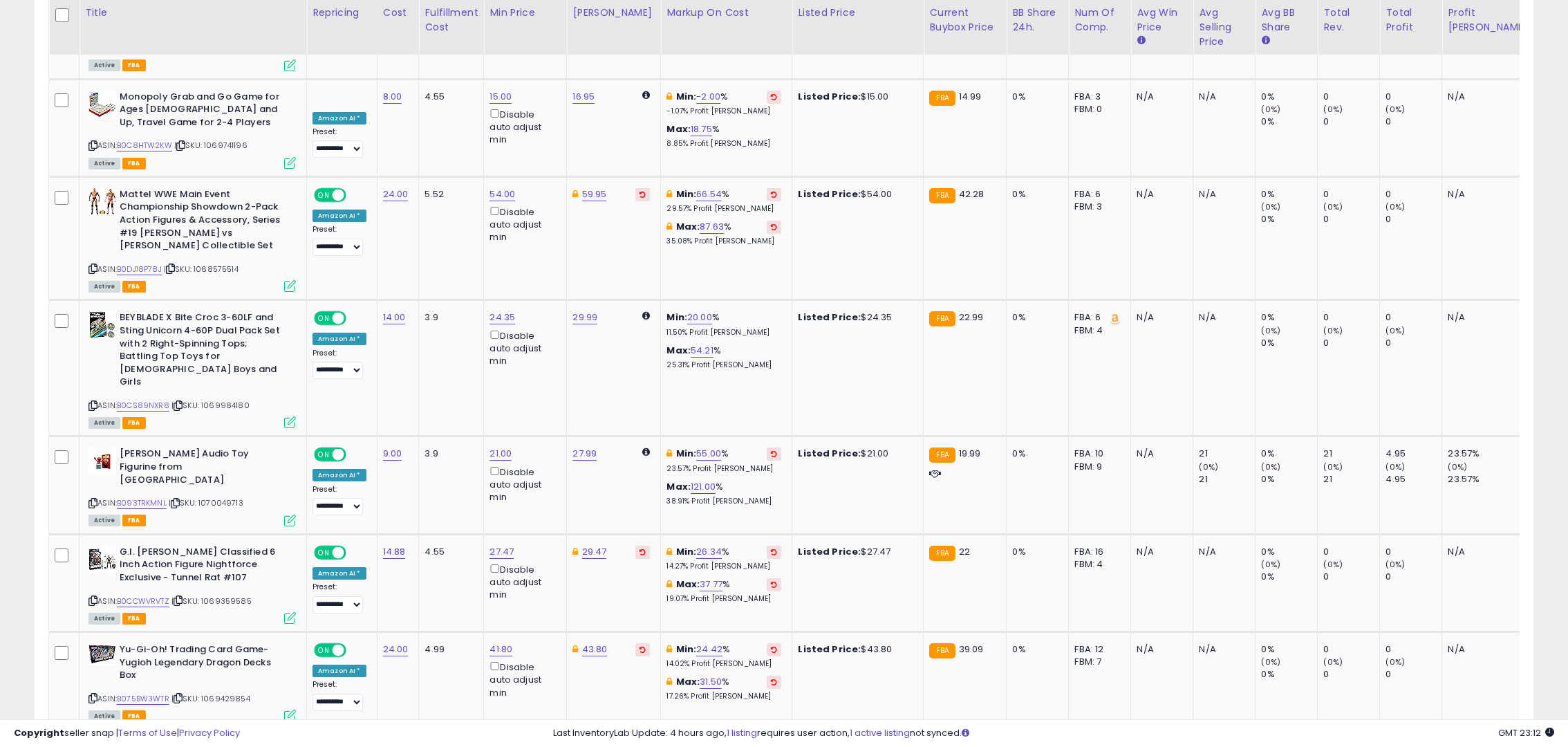
click at [1426, 744] on link "4" at bounding box center [1436, 756] width 25 height 24
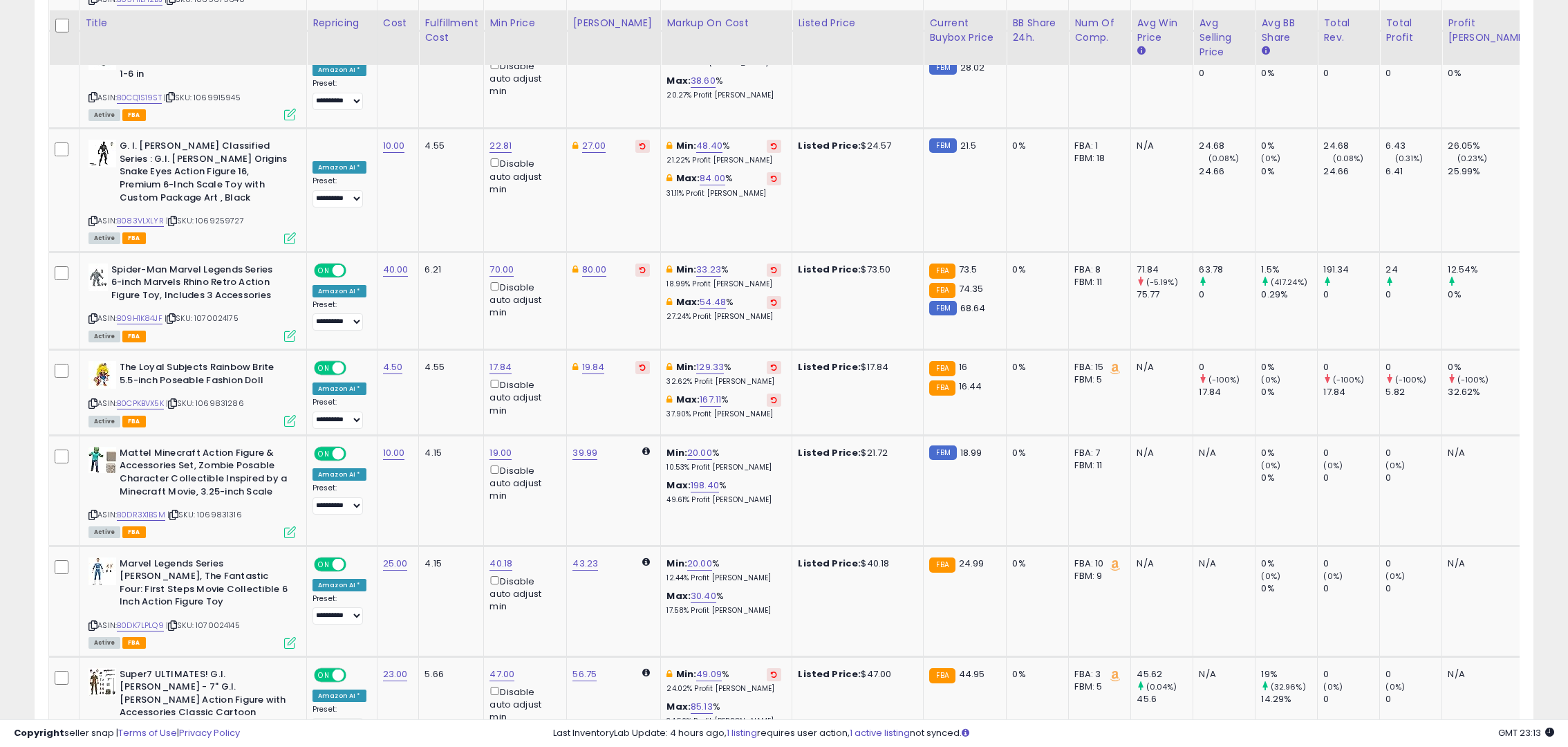
scroll to position [2898, 0]
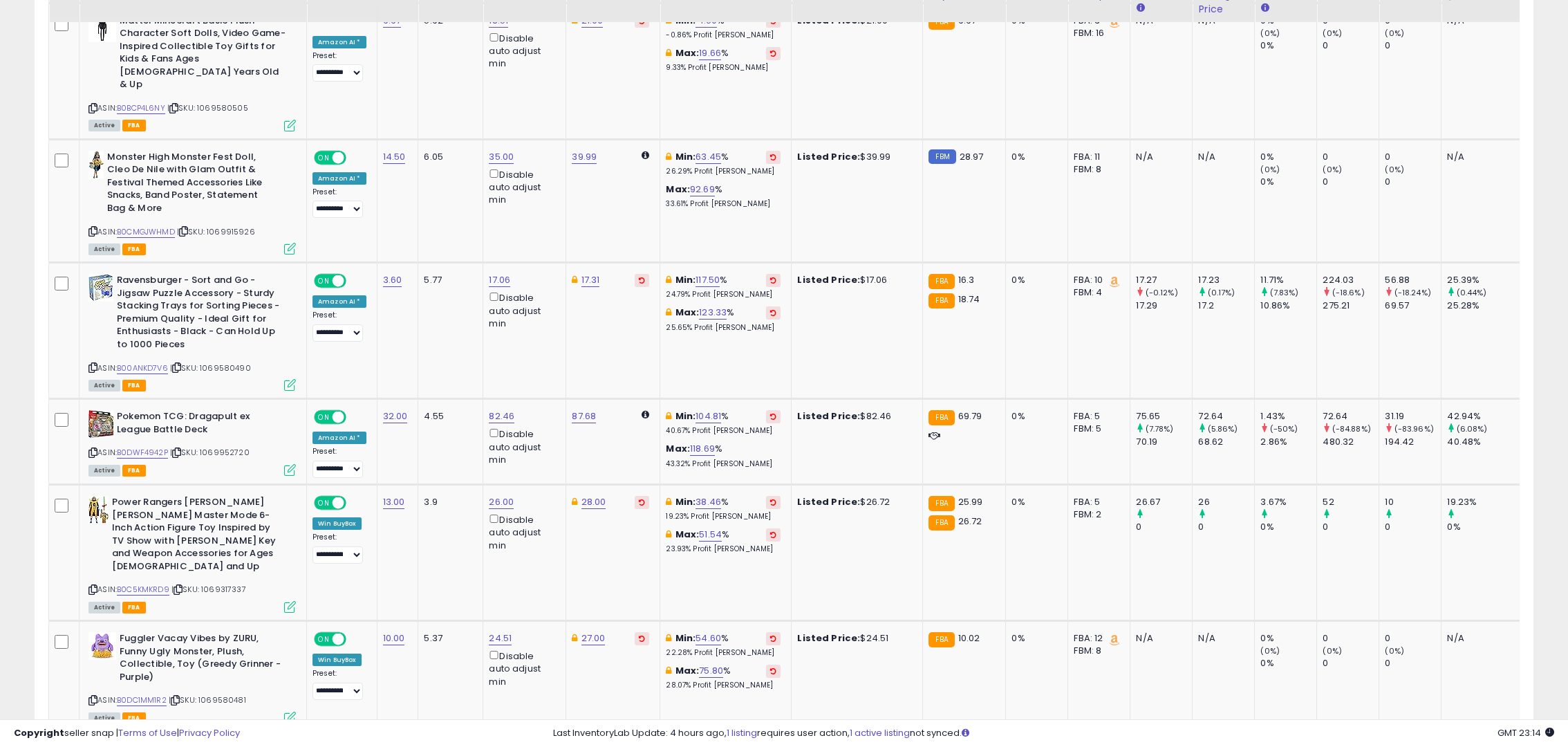
scroll to position [2823, 0]
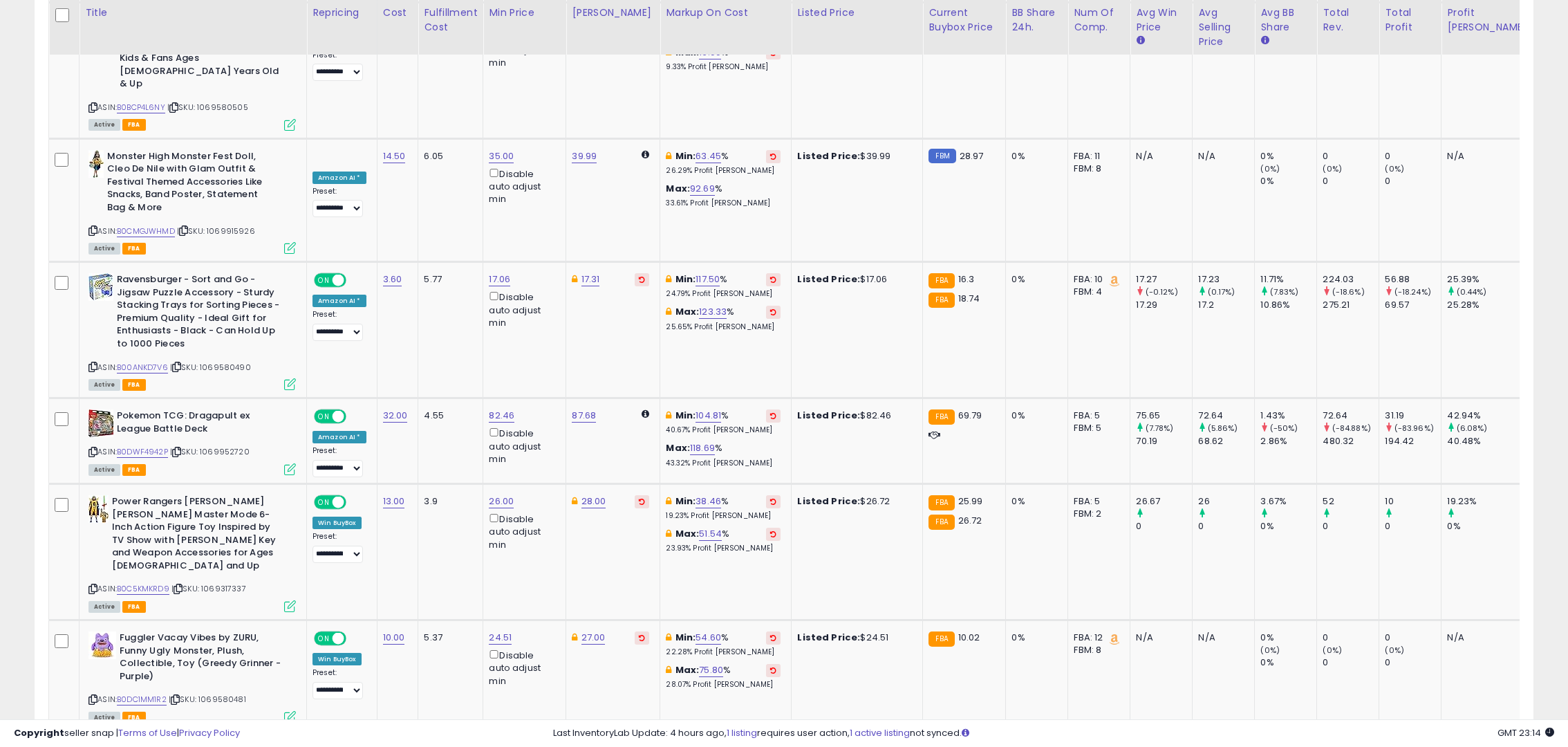
click at [1434, 745] on link "6" at bounding box center [1435, 757] width 24 height 24
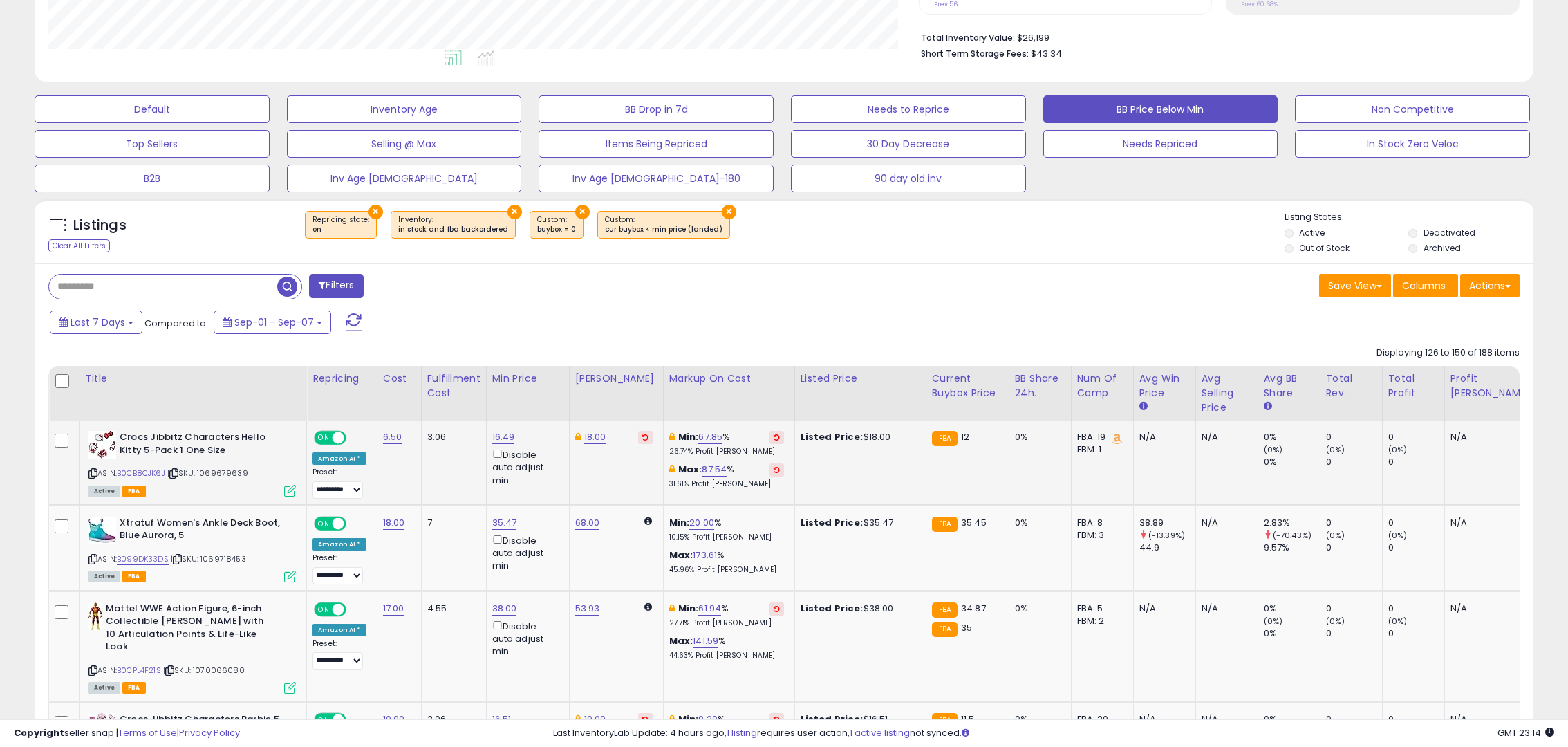
scroll to position [617, 0]
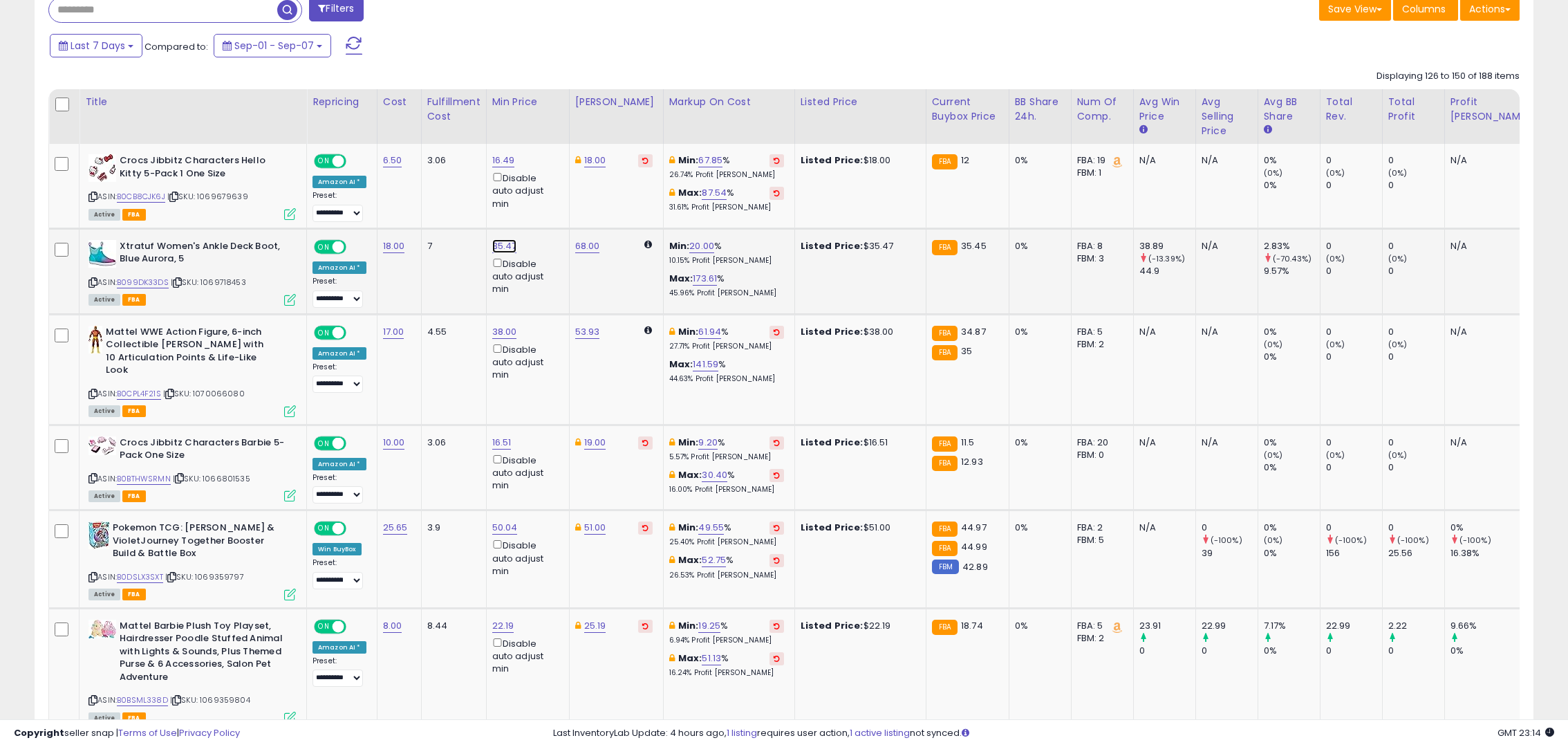
click at [505, 248] on link "35.47" at bounding box center [505, 246] width 25 height 13
drag, startPoint x: 457, startPoint y: 200, endPoint x: 400, endPoint y: 204, distance: 57.1
click at [400, 204] on input "*****" at bounding box center [461, 198] width 123 height 24
type input "**"
click at [551, 196] on button "submit" at bounding box center [539, 197] width 24 height 21
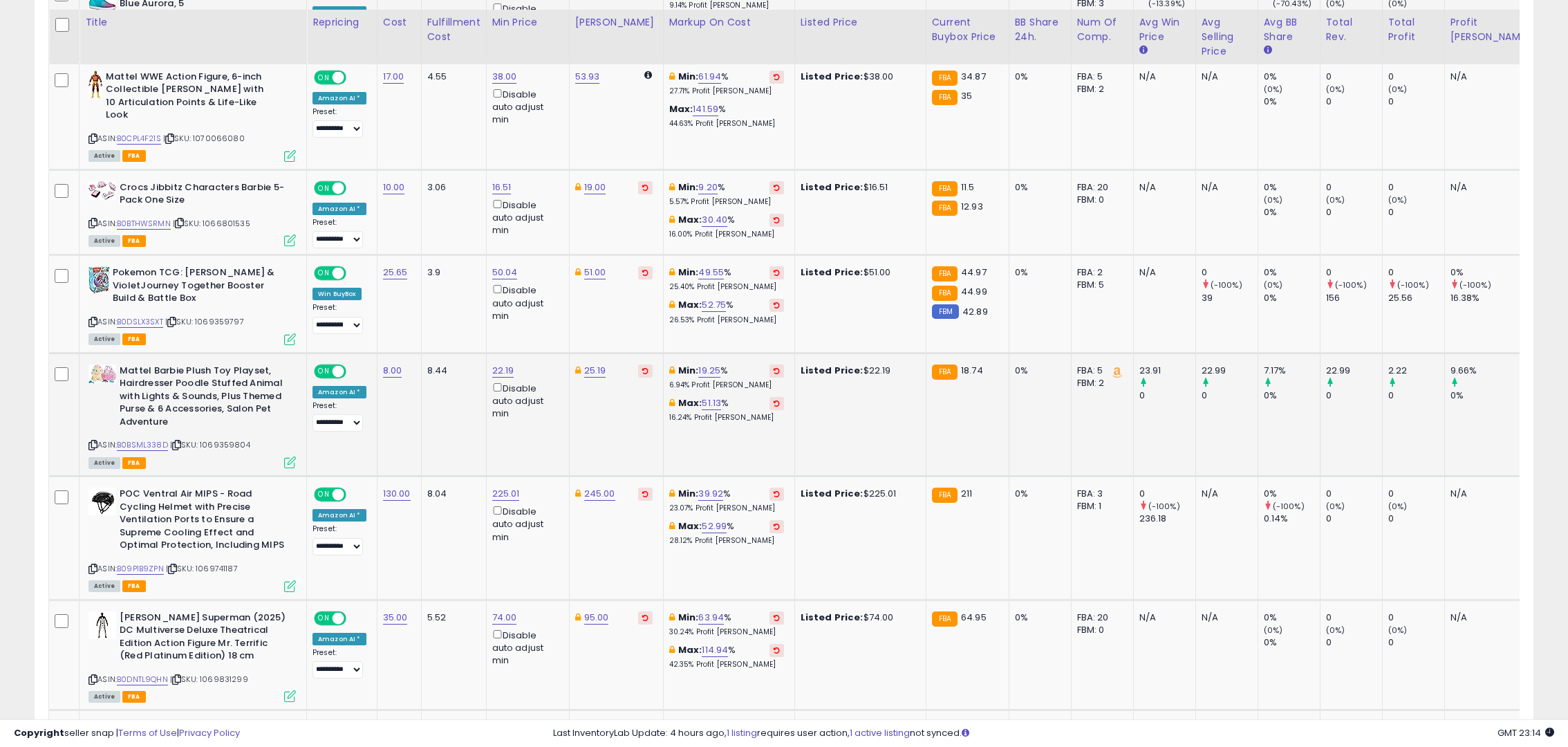
scroll to position [893, 0]
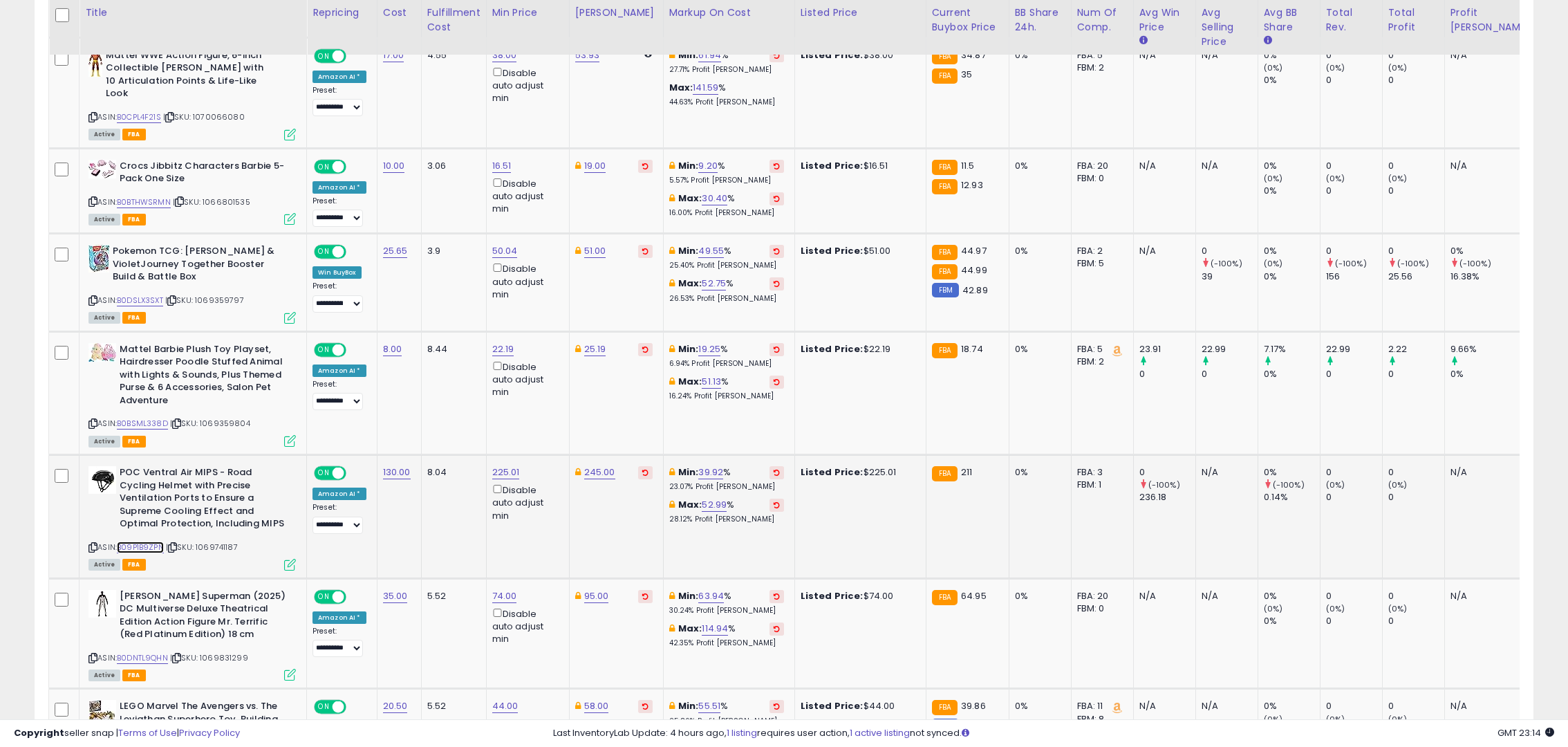
click at [145, 542] on link "B09P1B9ZPN" at bounding box center [139, 548] width 47 height 11
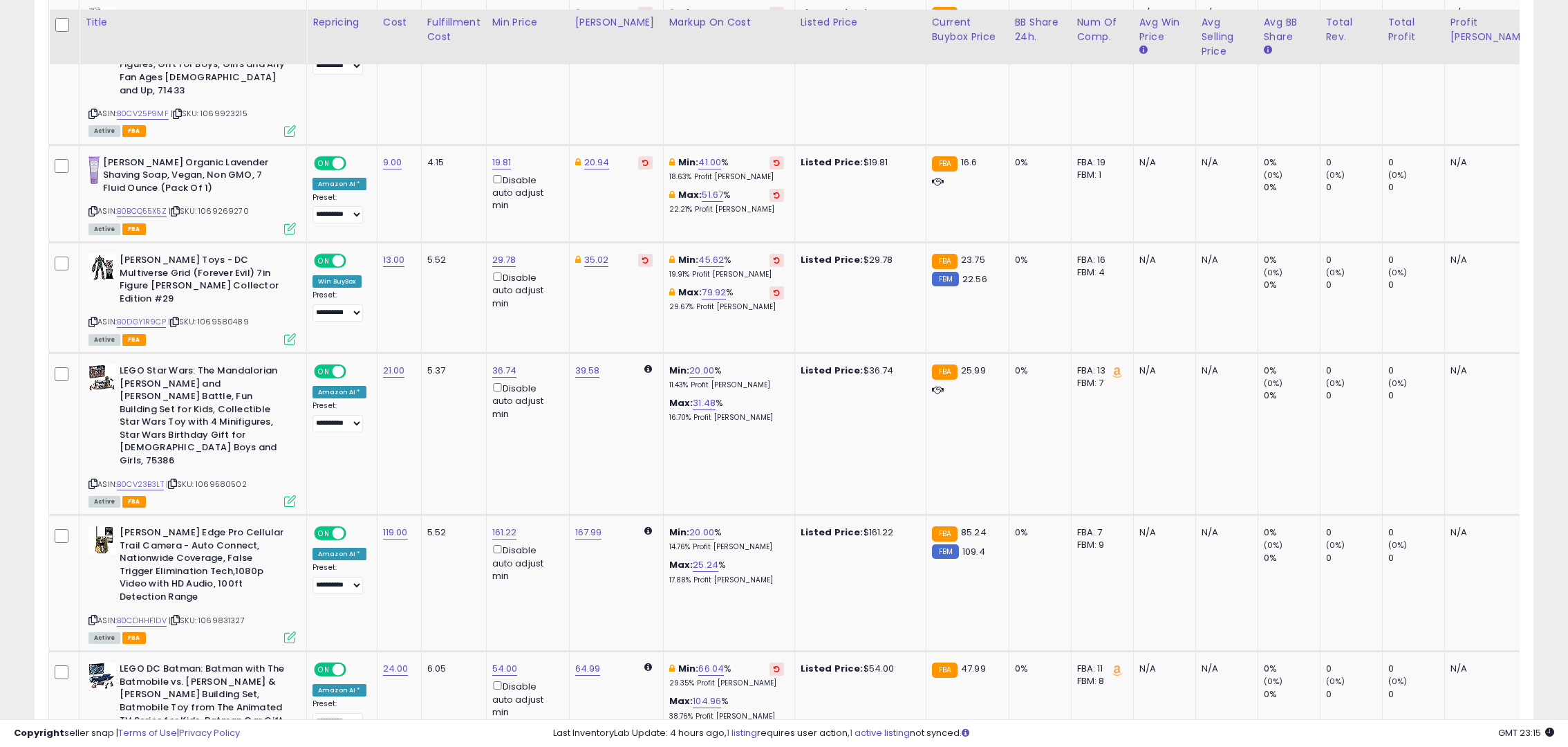
scroll to position [2000, 0]
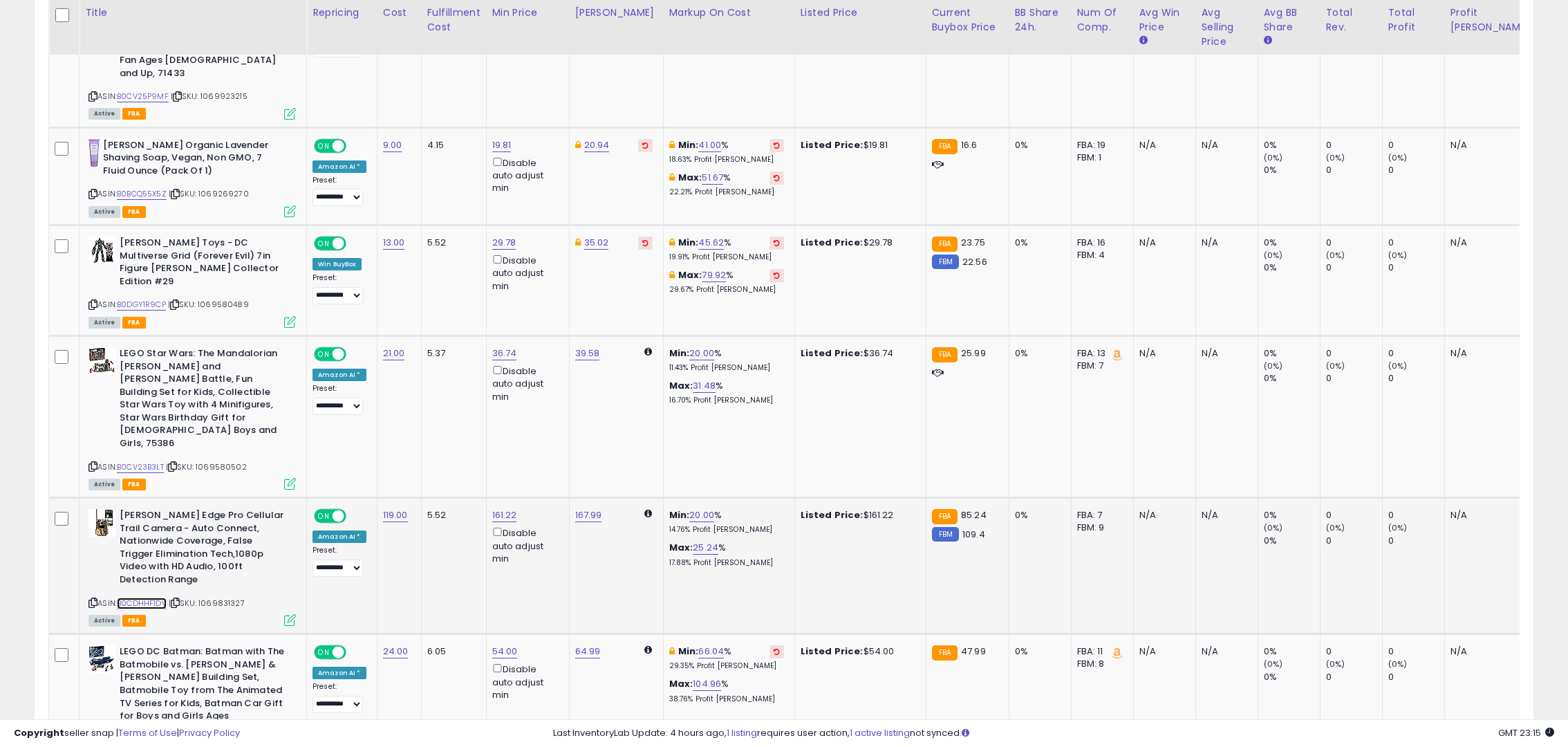
click at [145, 597] on link "B0CDHHF1DV" at bounding box center [141, 603] width 50 height 11
click at [504, 508] on link "161.22" at bounding box center [505, 515] width 25 height 13
drag, startPoint x: 489, startPoint y: 371, endPoint x: 408, endPoint y: 388, distance: 82.8
click at [408, 388] on input "******" at bounding box center [461, 377] width 123 height 24
type input "**"
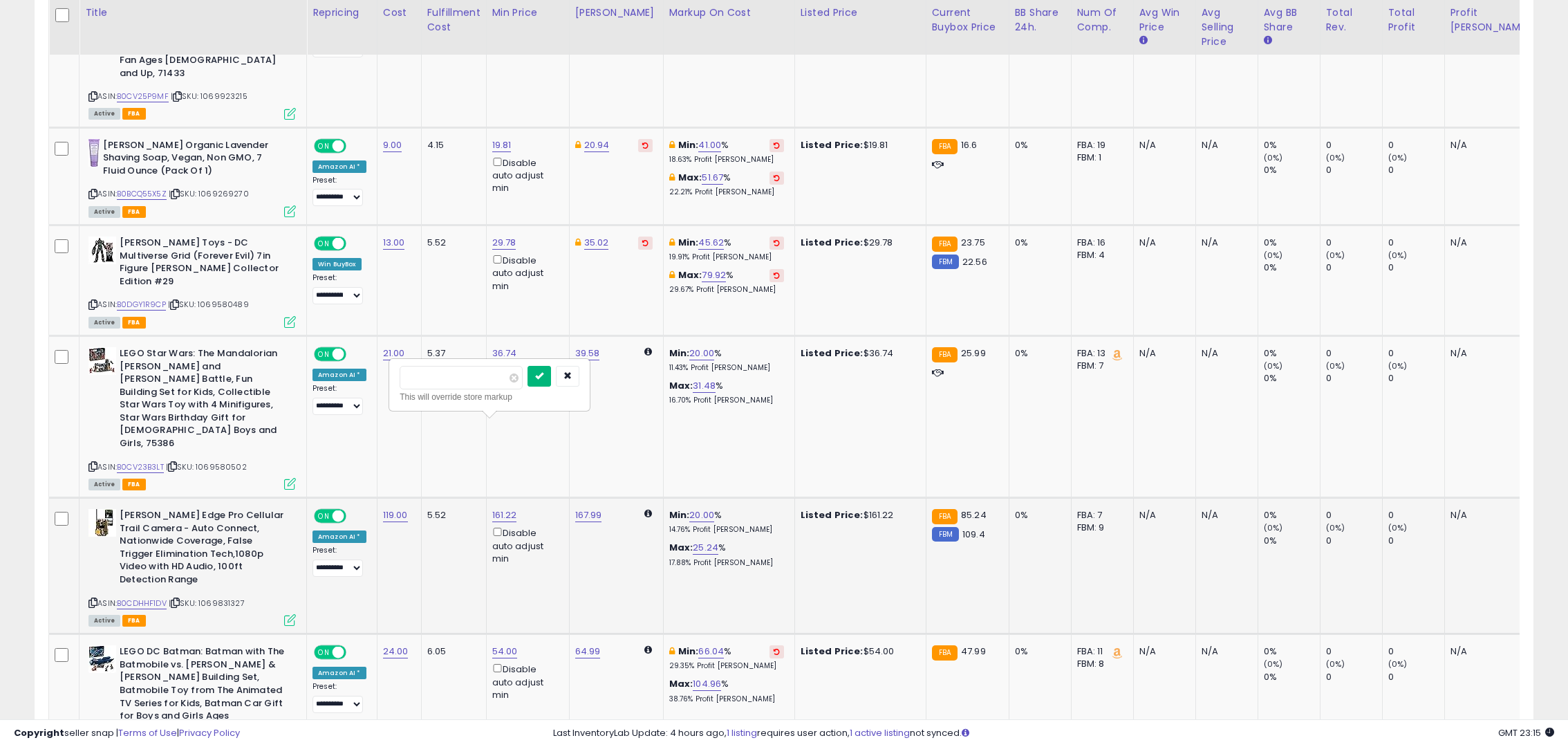
click at [551, 381] on button "submit" at bounding box center [539, 376] width 24 height 21
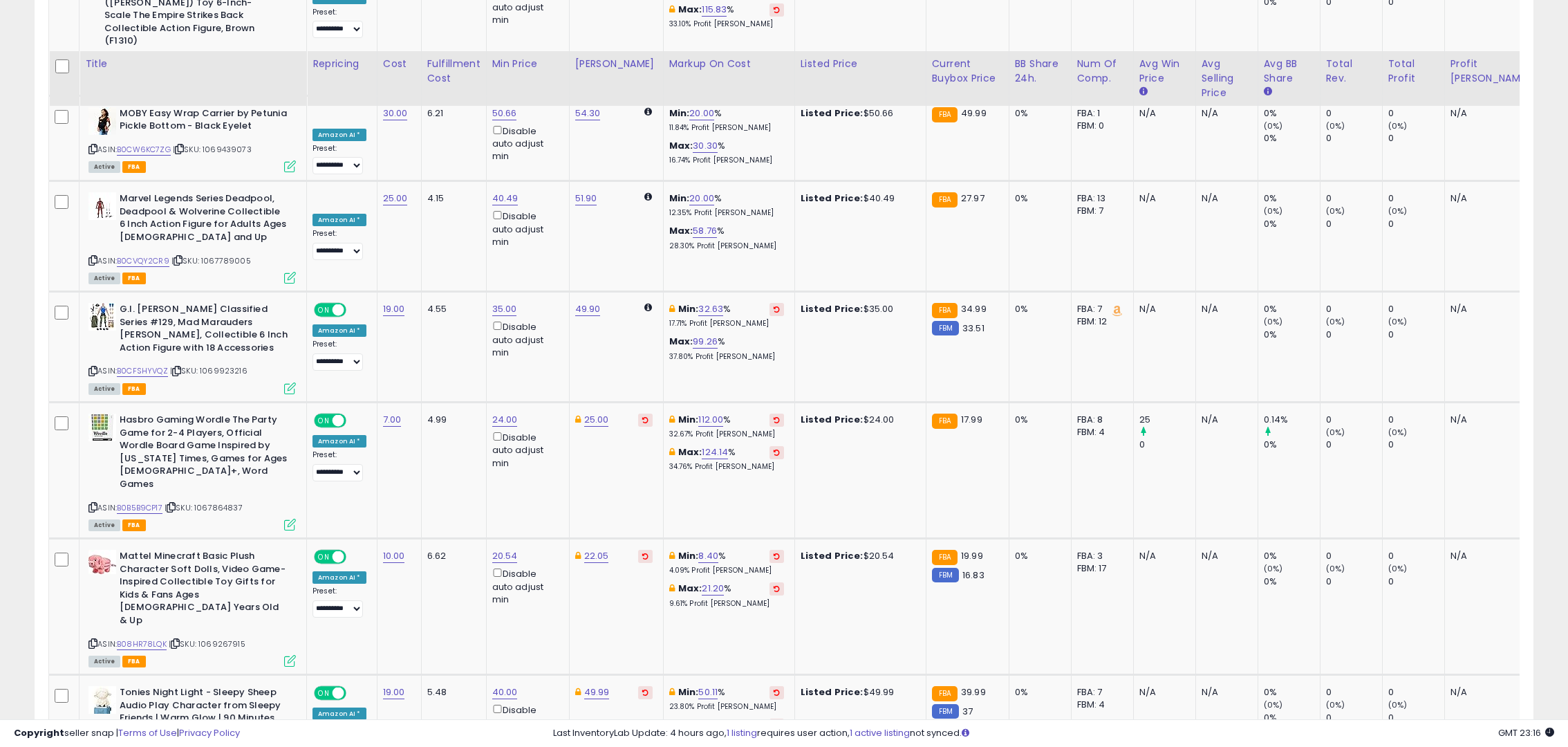
scroll to position [2898, 0]
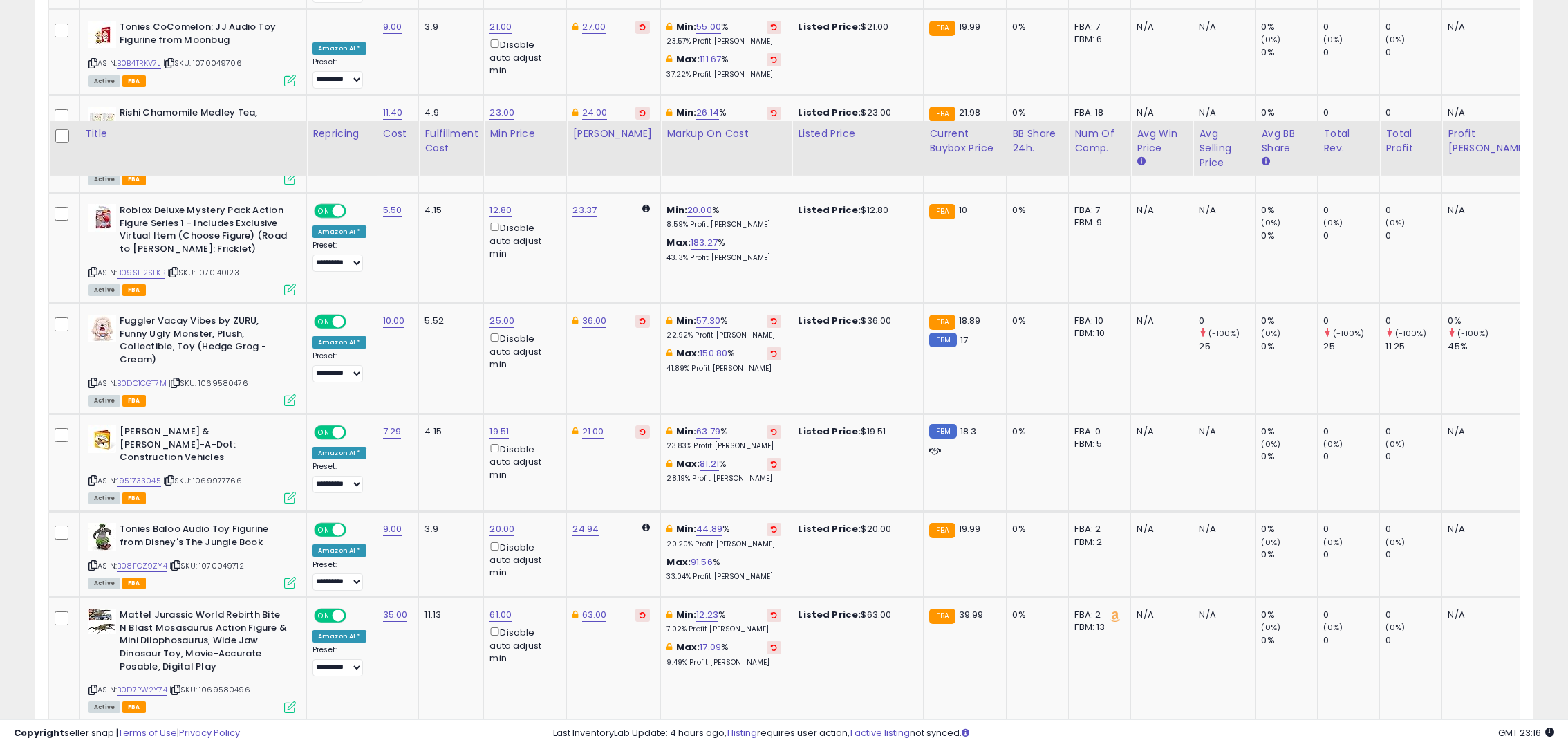
scroll to position [2735, 0]
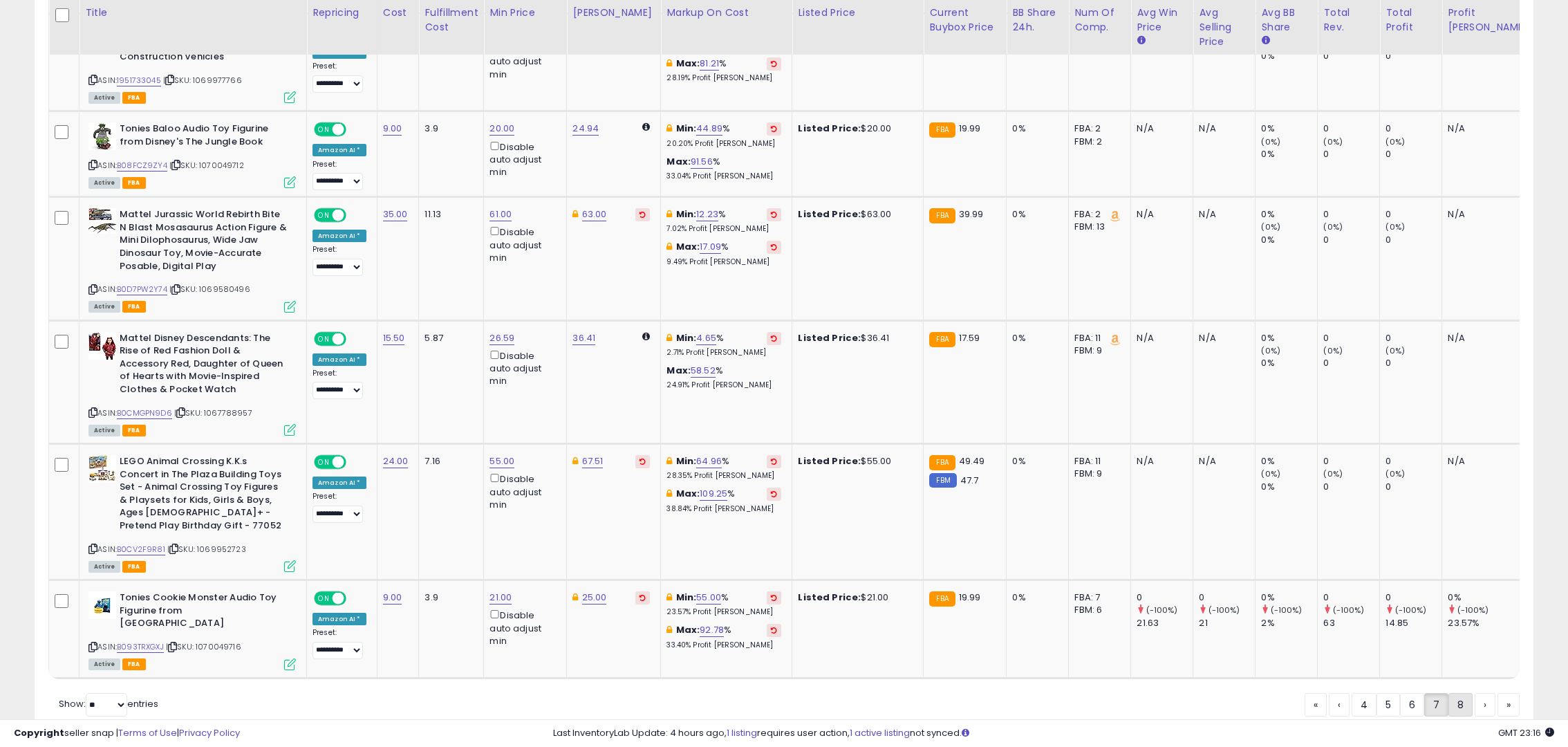
click at [1459, 693] on link "8" at bounding box center [1459, 704] width 24 height 24
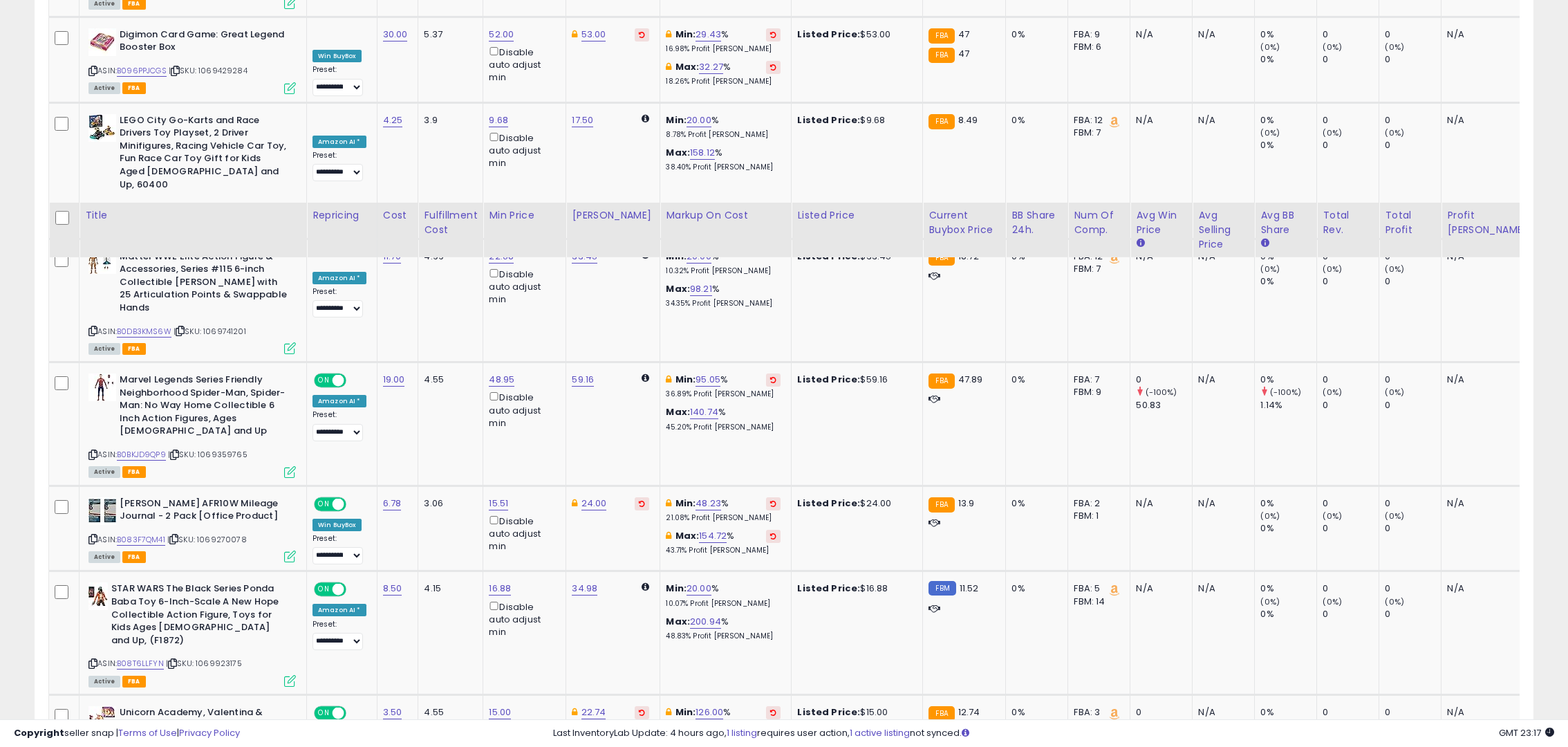
scroll to position [1436, 0]
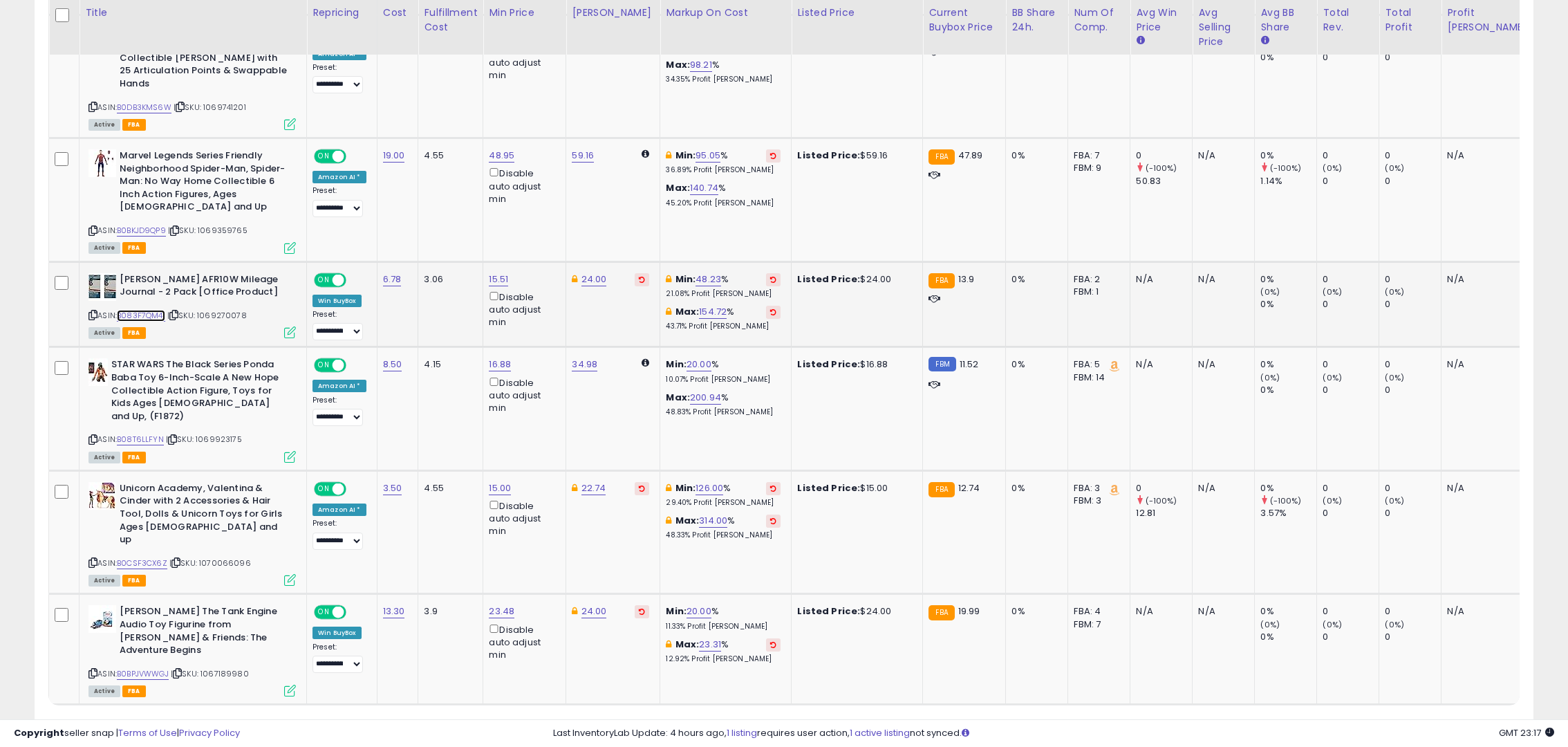
click at [147, 310] on link "B083F7QM41" at bounding box center [140, 316] width 49 height 11
